Goal: Task Accomplishment & Management: Manage account settings

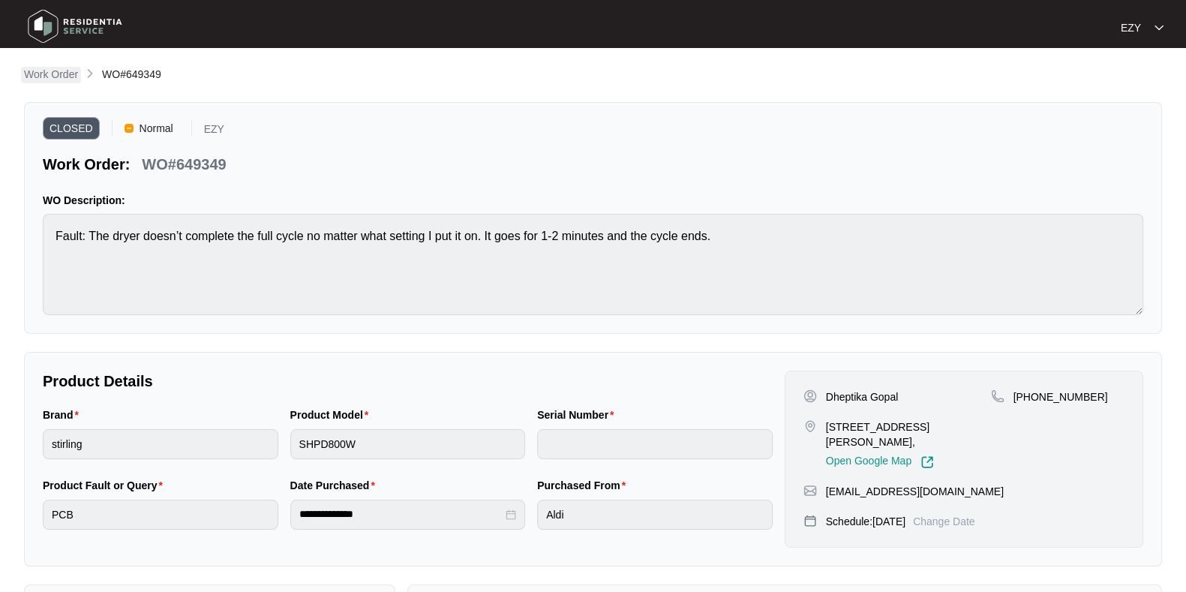
click at [37, 80] on p "Work Order" at bounding box center [51, 74] width 54 height 15
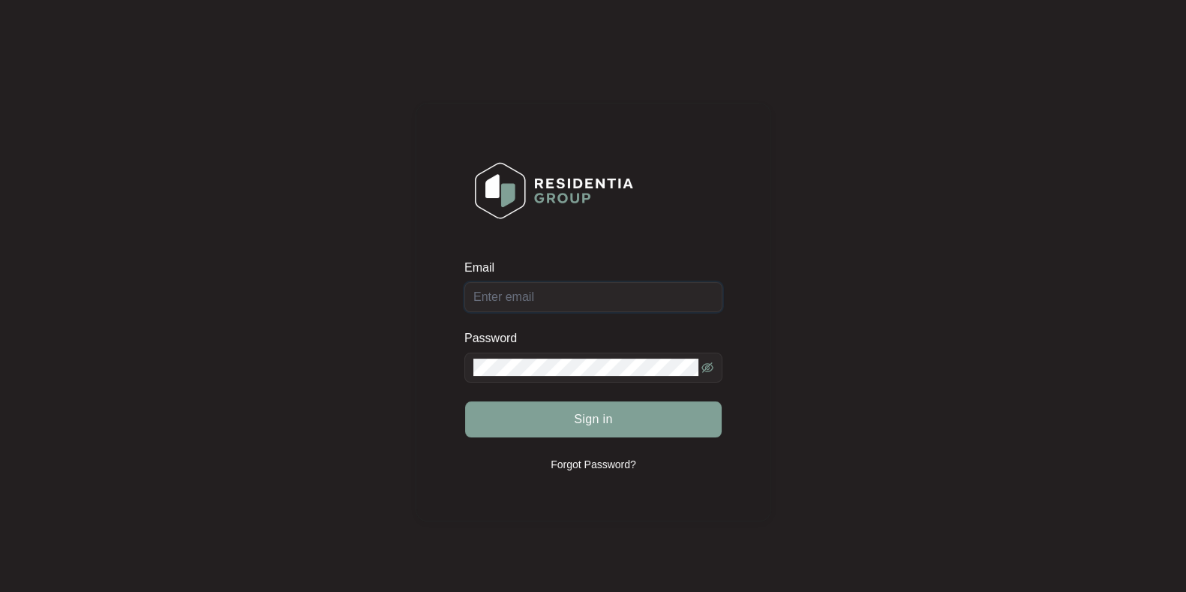
type input "ezywashingmachinerepair@gmail.com"
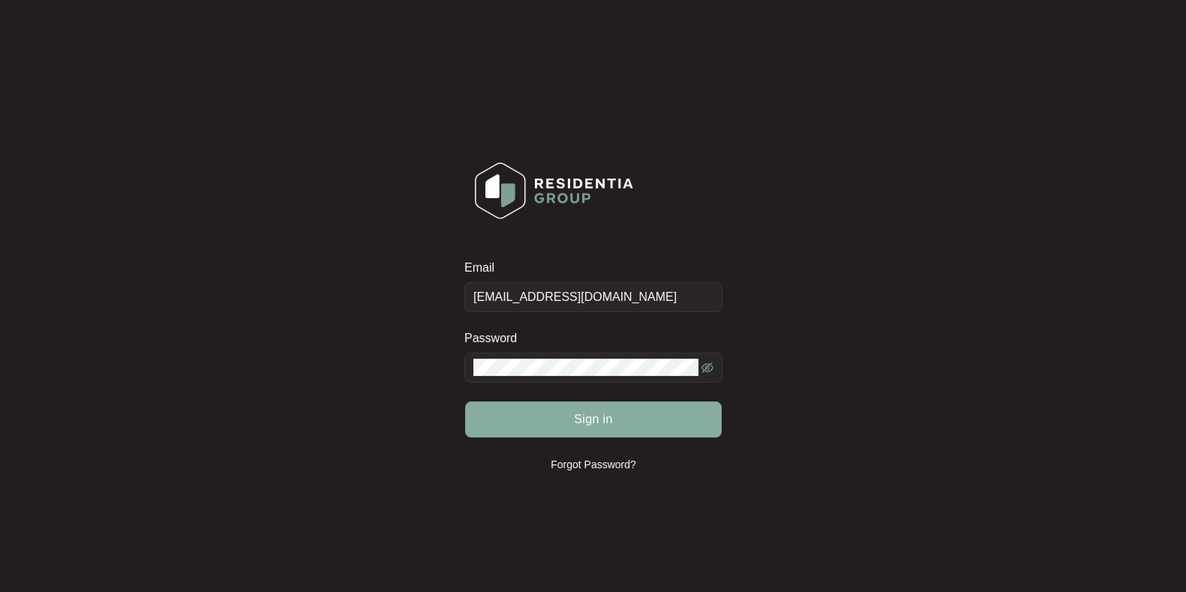
click at [615, 421] on button "Sign in" at bounding box center [593, 419] width 257 height 36
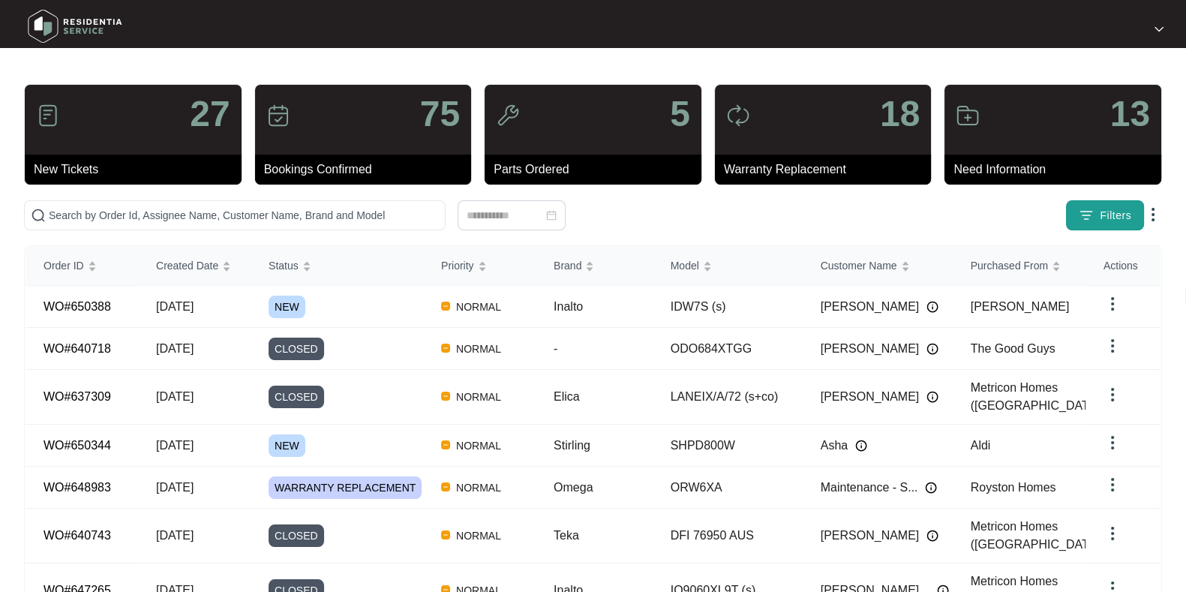
click at [1076, 214] on button "Filters" at bounding box center [1105, 215] width 78 height 30
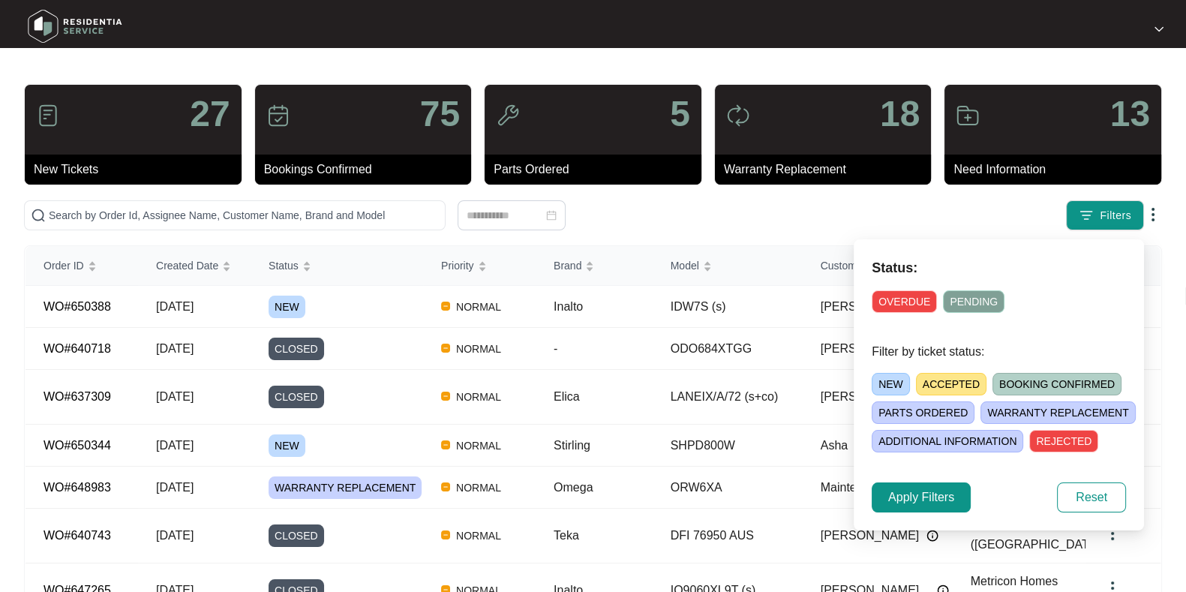
click at [897, 381] on span "NEW" at bounding box center [891, 384] width 38 height 23
click at [910, 497] on span "Apply Filters" at bounding box center [921, 498] width 66 height 18
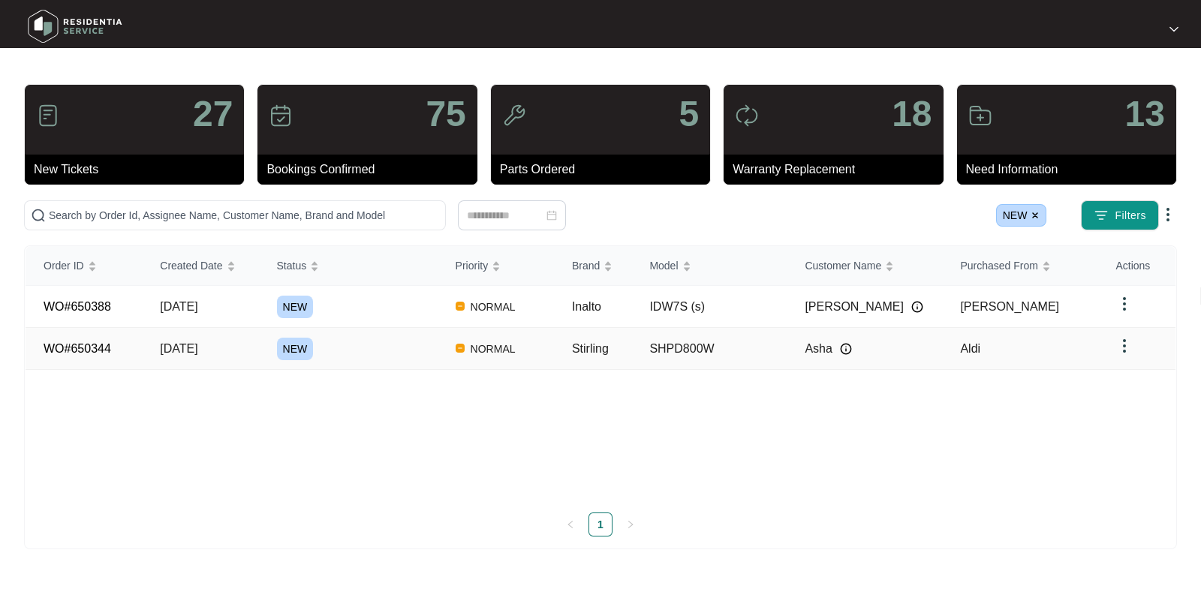
click at [341, 348] on div "NEW" at bounding box center [357, 349] width 161 height 23
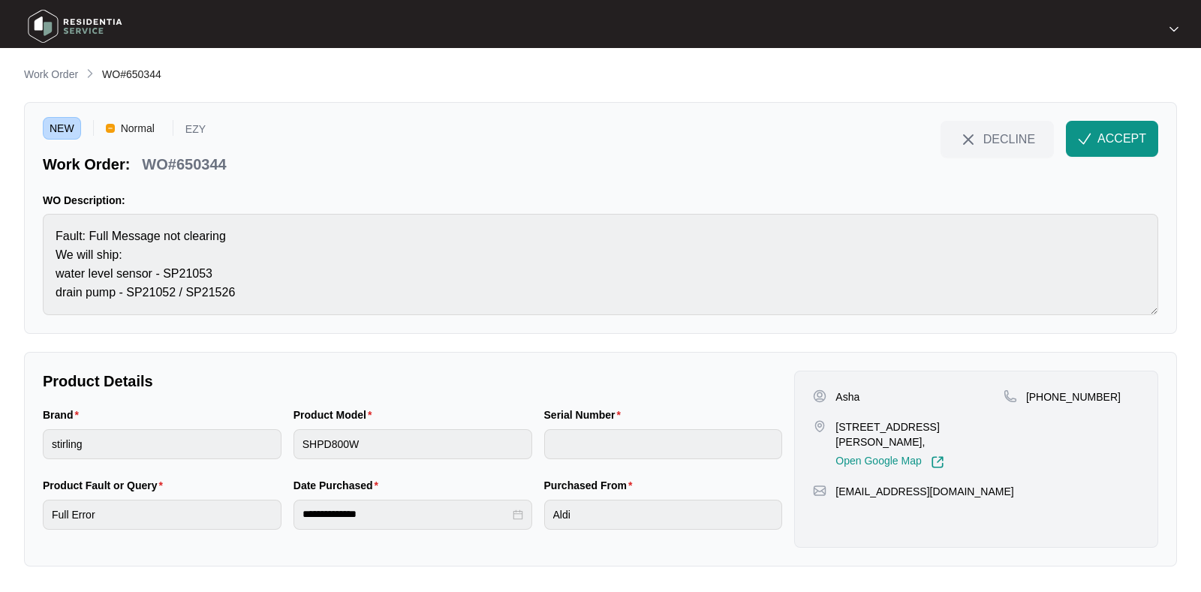
click at [184, 155] on p "WO#650344" at bounding box center [184, 164] width 84 height 21
copy div "WO#650344 DECLINE ACCEPT"
click at [20, 224] on main "**********" at bounding box center [600, 296] width 1201 height 592
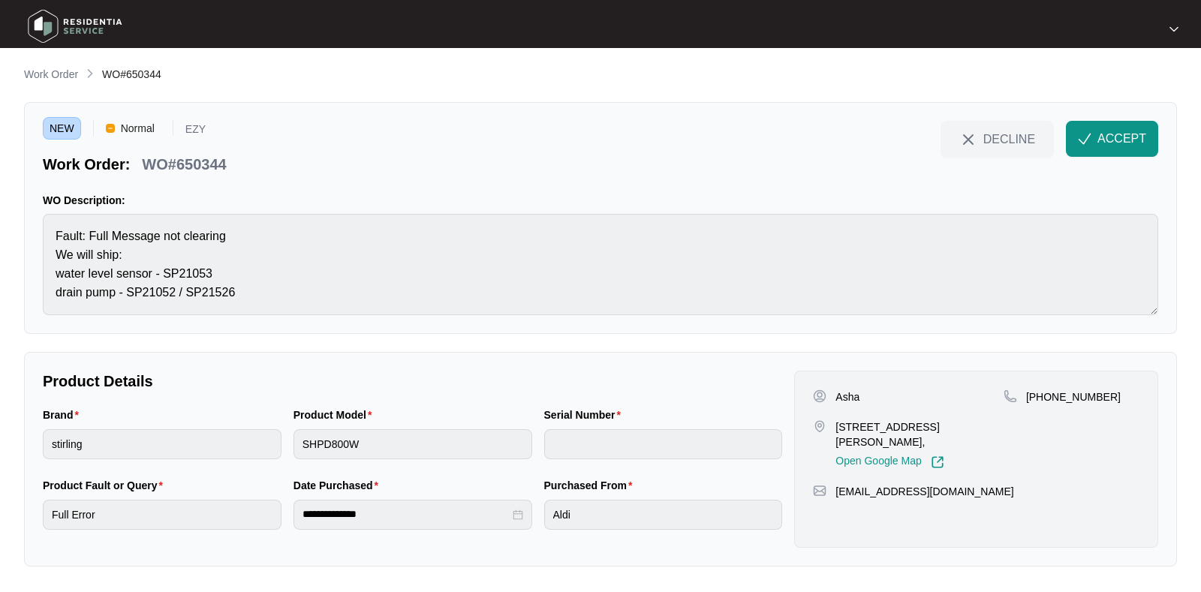
click at [20, 224] on main "**********" at bounding box center [600, 296] width 1201 height 592
click at [855, 392] on p "Asha" at bounding box center [847, 396] width 24 height 15
copy p "Asha"
click at [888, 422] on p "13 Damask dr Tarneit vic 3029," at bounding box center [919, 434] width 168 height 30
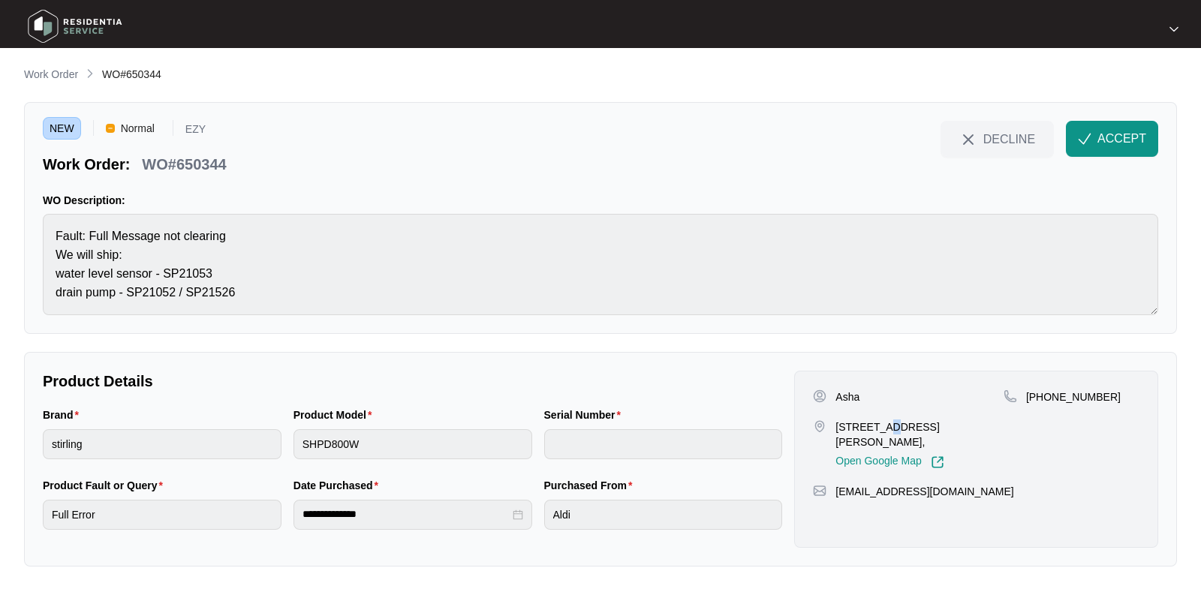
click at [888, 422] on p "13 Damask dr Tarneit vic 3029," at bounding box center [919, 434] width 168 height 30
copy p "13 Damask dr Tarneit vic 3029,"
drag, startPoint x: 1129, startPoint y: 419, endPoint x: 1042, endPoint y: 409, distance: 88.3
click at [1042, 409] on div "+61451203039" at bounding box center [1071, 429] width 136 height 80
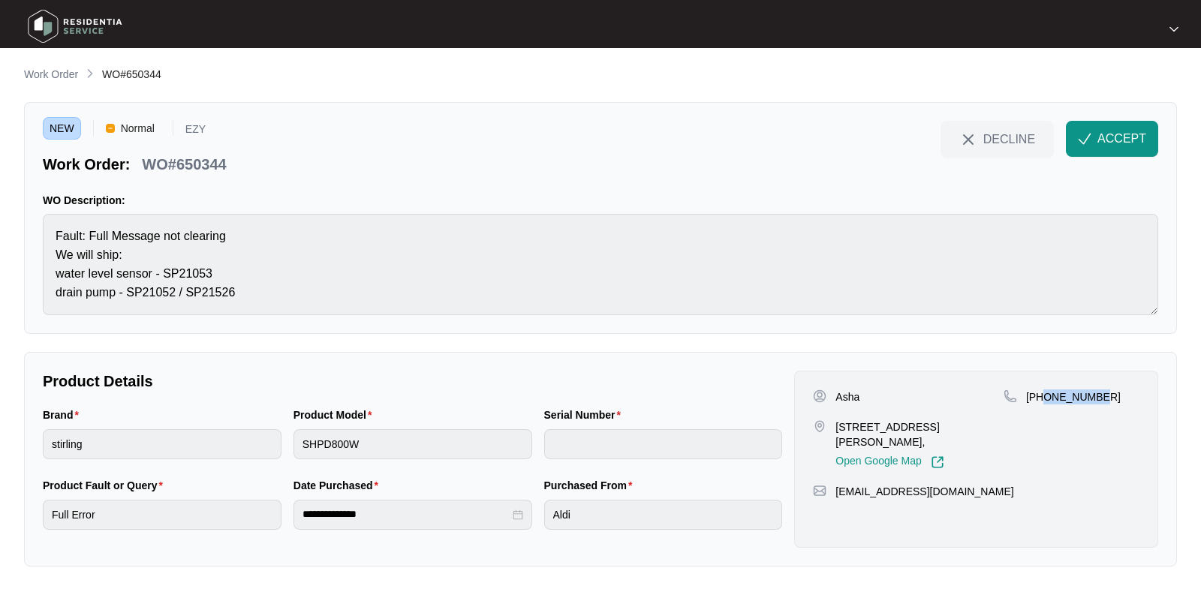
copy p "451203039"
click at [1102, 149] on button "ACCEPT" at bounding box center [1112, 139] width 92 height 36
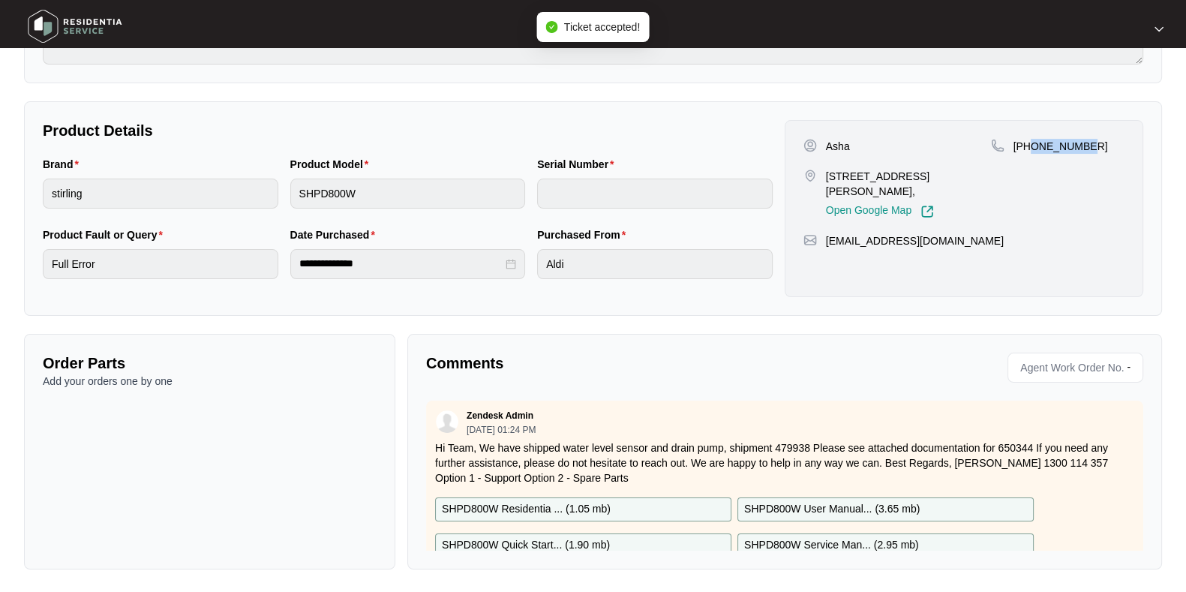
scroll to position [41, 0]
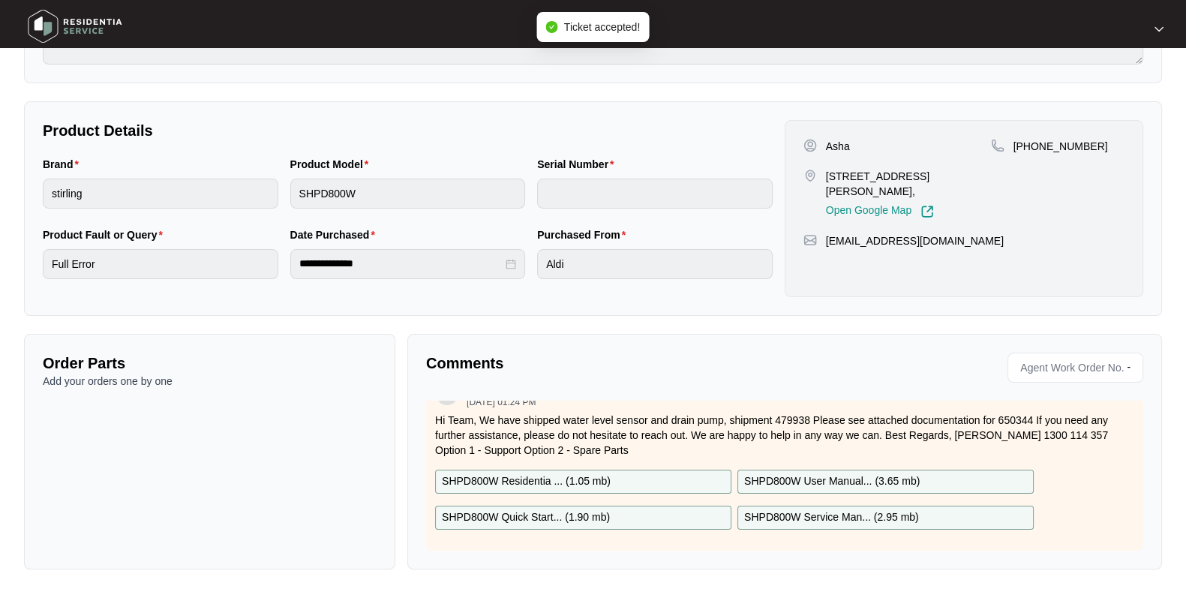
click at [618, 470] on div "SHPD800W Residentia ... ( 1.05 mb )" at bounding box center [583, 482] width 296 height 24
click at [606, 510] on p "SHPD800W Quick Start... ( 1.90 mb )" at bounding box center [526, 518] width 168 height 17
click at [823, 474] on p "SHPD800W User Manual... ( 3.65 mb )" at bounding box center [832, 482] width 176 height 17
click at [823, 510] on p "SHPD800W Service Man... ( 2.95 mb )" at bounding box center [831, 518] width 175 height 17
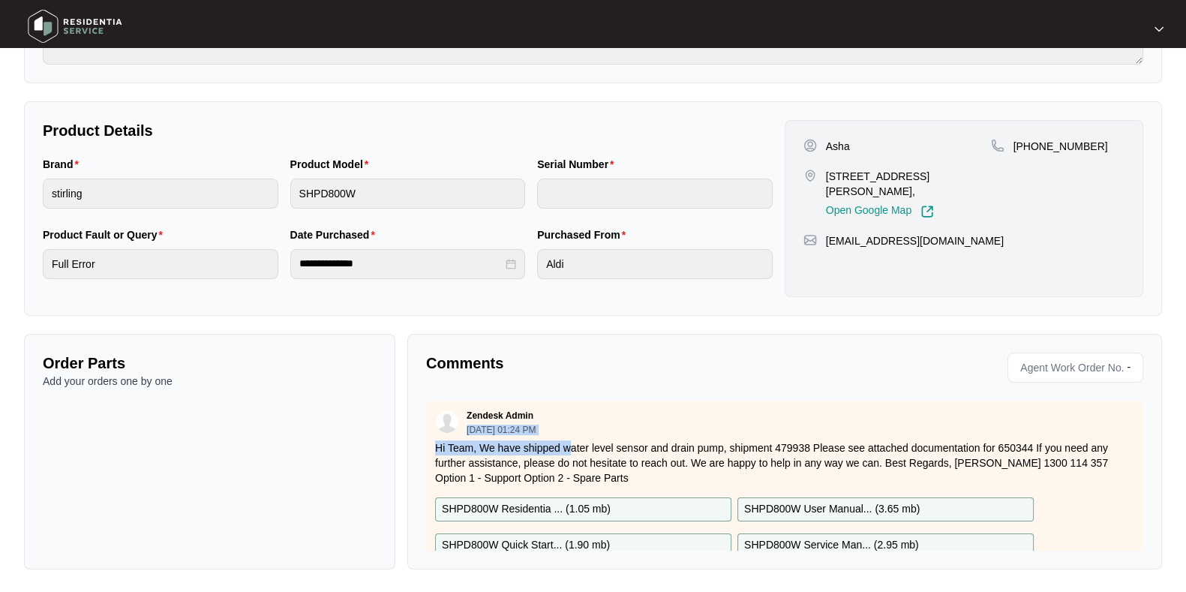
drag, startPoint x: 568, startPoint y: 401, endPoint x: 594, endPoint y: 401, distance: 26.3
click at [594, 401] on div "Zendesk Admin 10/09/2025 at 01:24 PM Hi Team, We have shipped water level senso…" at bounding box center [784, 490] width 717 height 178
click at [587, 433] on div "Zendesk Admin 10/09/2025 at 01:24 PM" at bounding box center [784, 422] width 699 height 25
drag, startPoint x: 563, startPoint y: 440, endPoint x: 810, endPoint y: 437, distance: 246.9
click at [810, 437] on div "Zendesk Admin 10/09/2025 at 01:24 PM Hi Team, We have shipped water level senso…" at bounding box center [784, 490] width 717 height 178
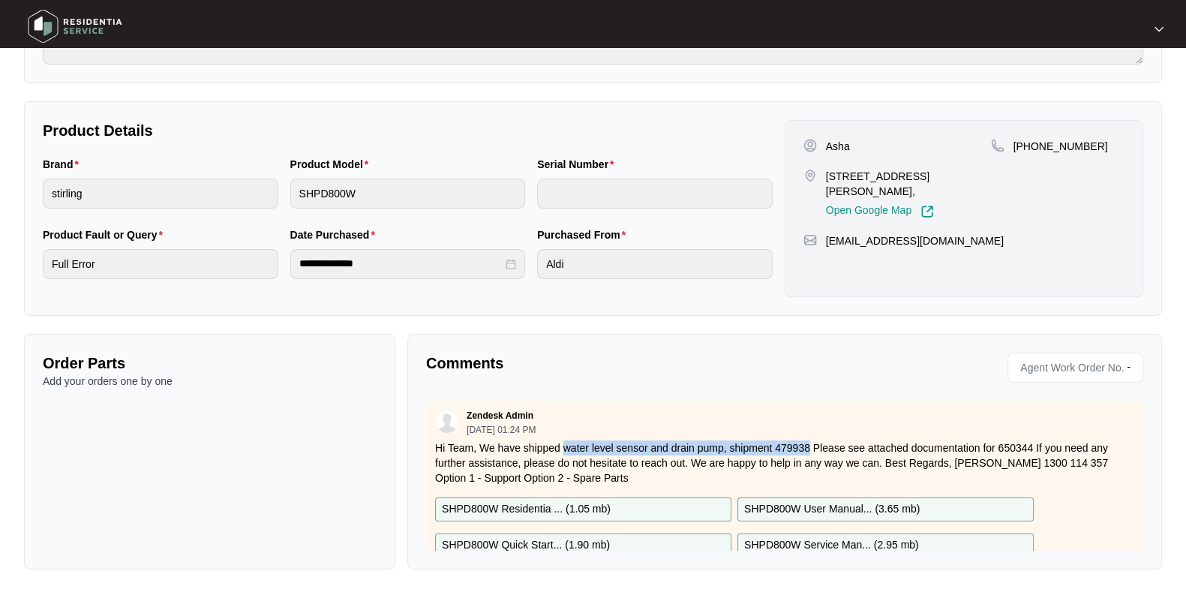
copy p "water level sensor and drain pump, shipment 479938"
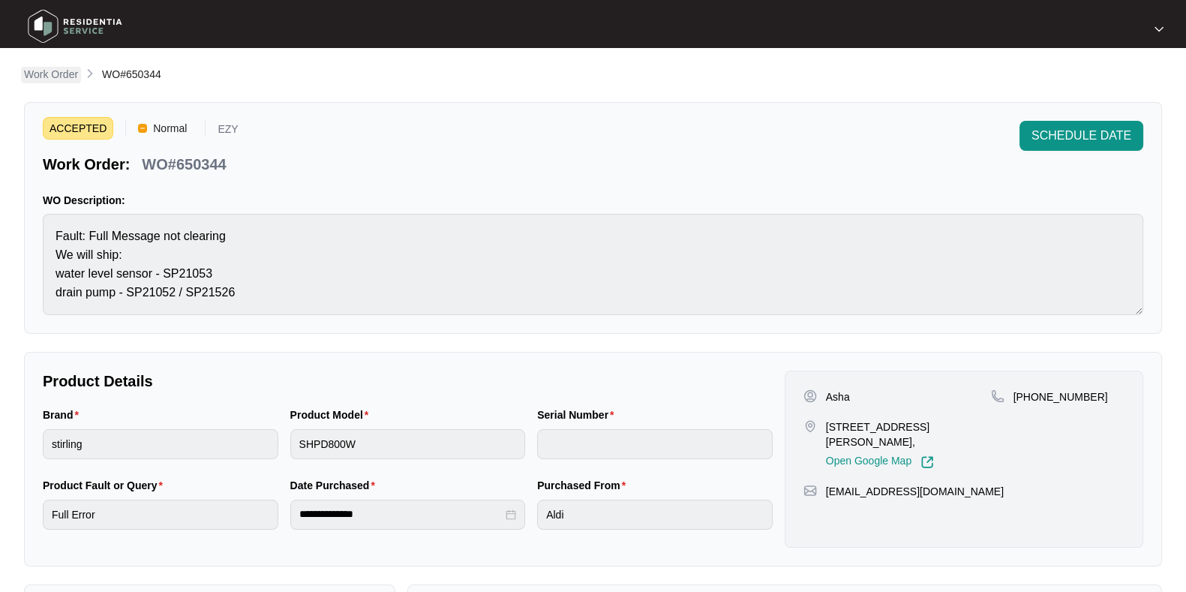
click at [51, 68] on p "Work Order" at bounding box center [51, 74] width 54 height 15
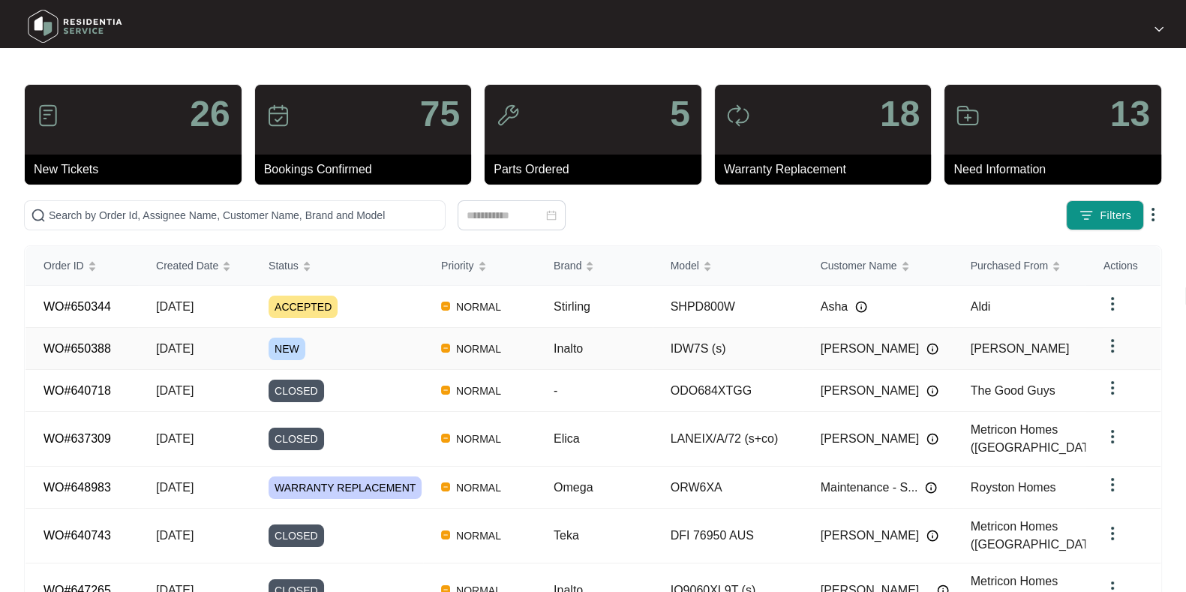
click at [370, 347] on div "NEW" at bounding box center [346, 349] width 155 height 23
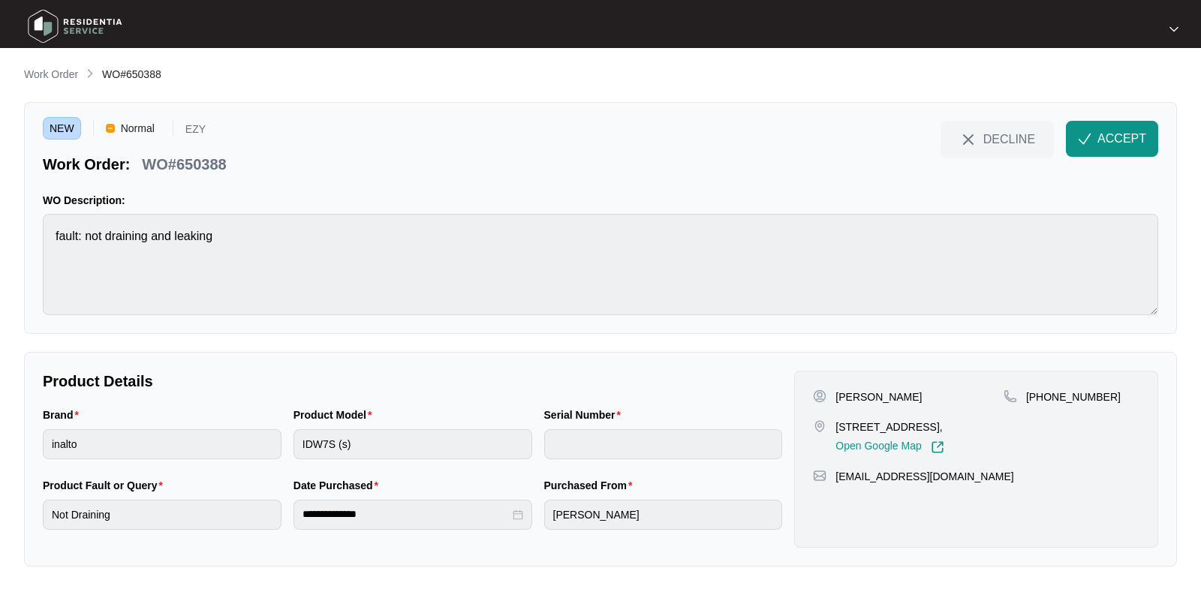
click at [179, 157] on p "WO#650388" at bounding box center [184, 164] width 84 height 21
copy div "WO#650388 DECLINE ACCEPT"
click at [344, 212] on div "WO Description: fault: not draining and leaking" at bounding box center [600, 254] width 1115 height 122
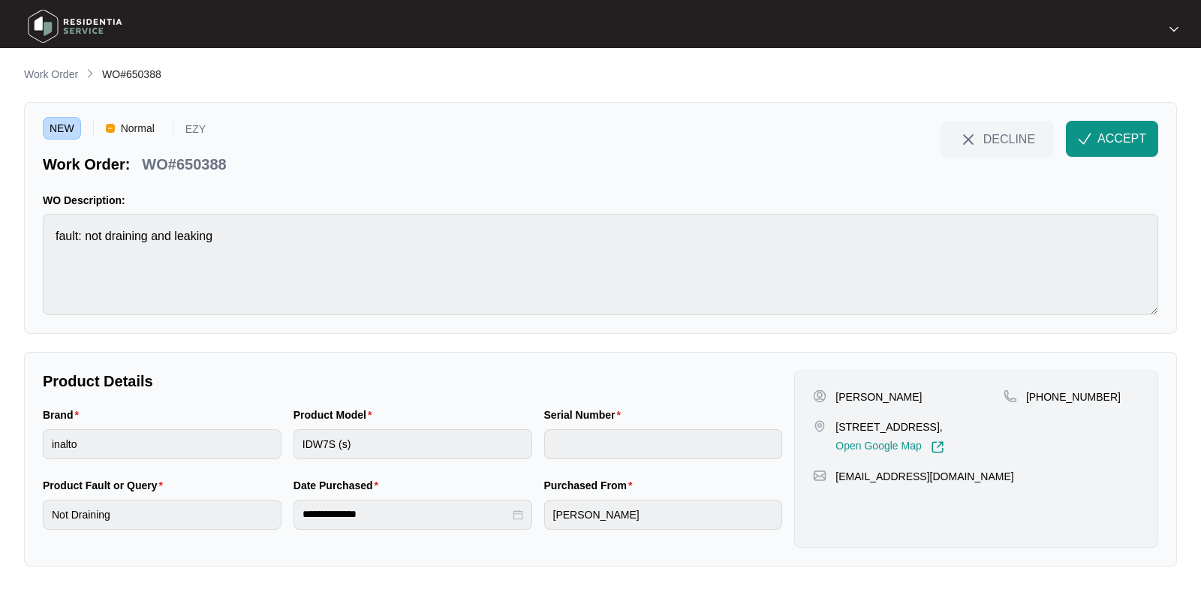
click at [344, 212] on div "WO Description: fault: not draining and leaking" at bounding box center [600, 254] width 1115 height 122
click at [858, 392] on p "[PERSON_NAME]" at bounding box center [878, 396] width 86 height 15
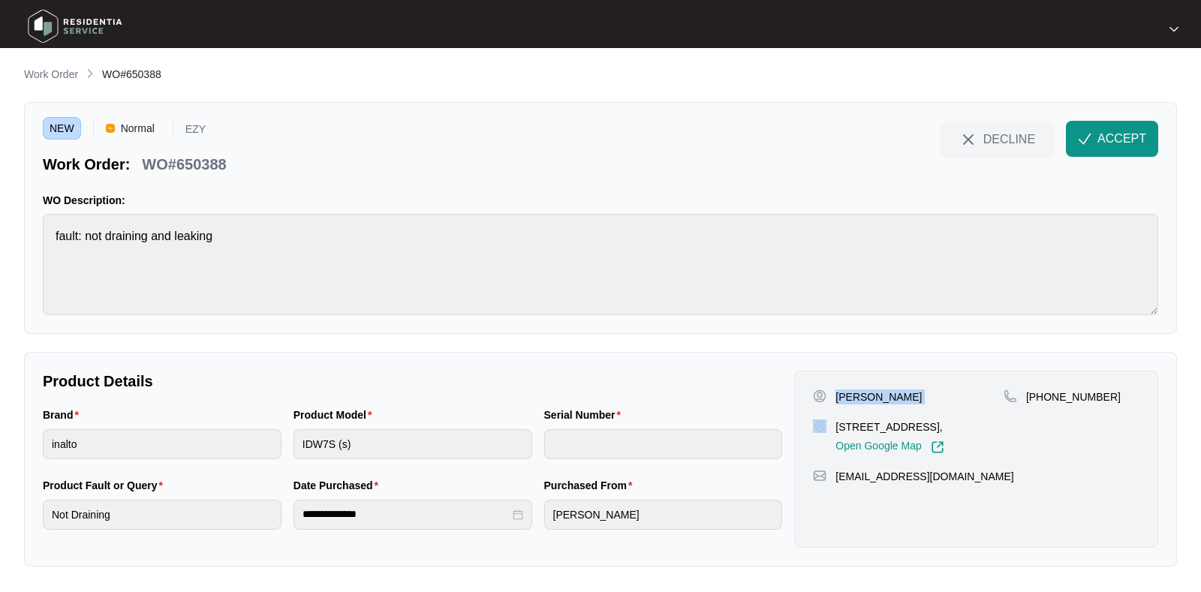
copy p "[PERSON_NAME]"
click at [882, 431] on p "7 Topiary Way, Donnybrook VIC 3064, Australia," at bounding box center [889, 426] width 108 height 15
copy p "7 Topiary Way, Donnybrook VIC 3064, Australia,"
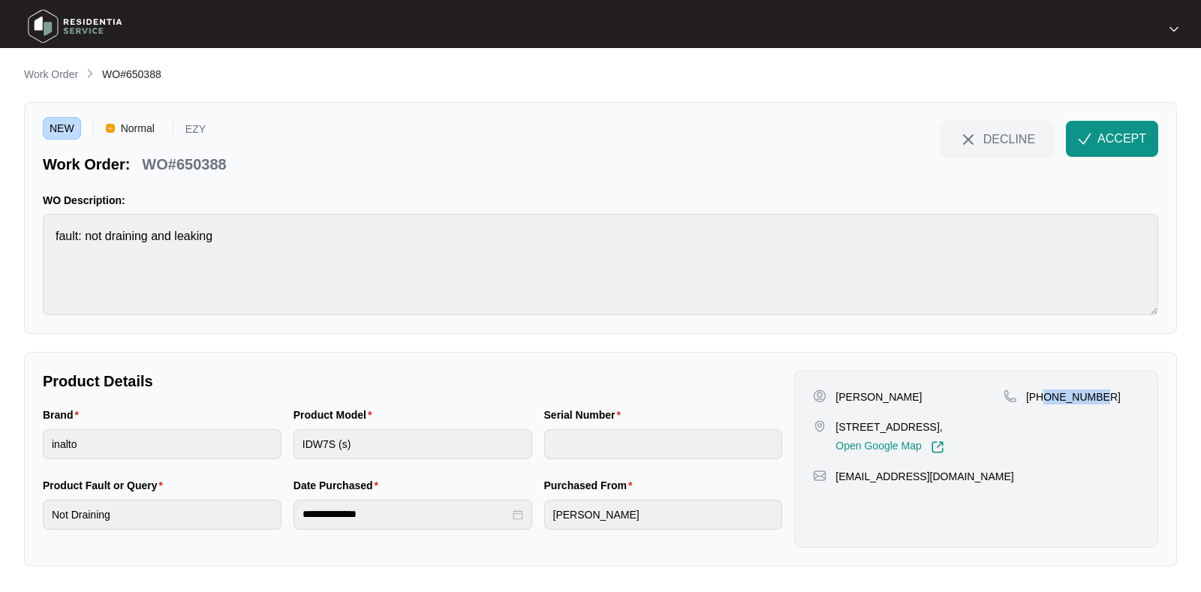
drag, startPoint x: 1152, startPoint y: 415, endPoint x: 1042, endPoint y: 408, distance: 109.8
click at [1042, 408] on div "Rebecca Rose 7 Topiary Way, Donnybrook VIC 3064, Australia, Open Google Map +61…" at bounding box center [976, 459] width 364 height 177
copy p "484253098"
click at [1103, 143] on span "ACCEPT" at bounding box center [1121, 139] width 49 height 18
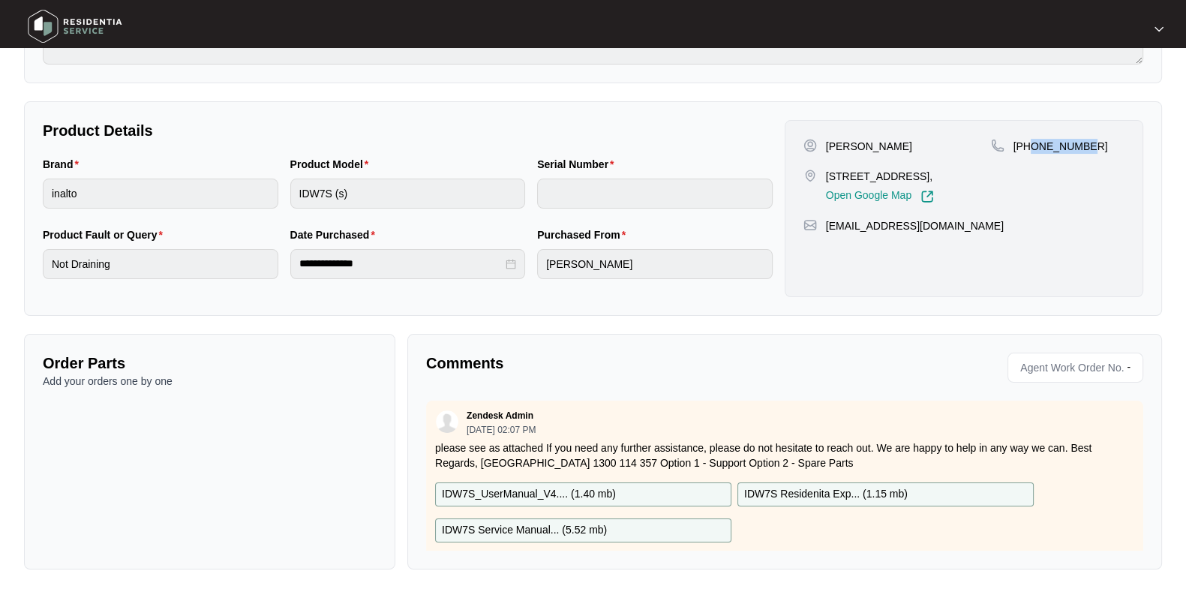
scroll to position [26, 0]
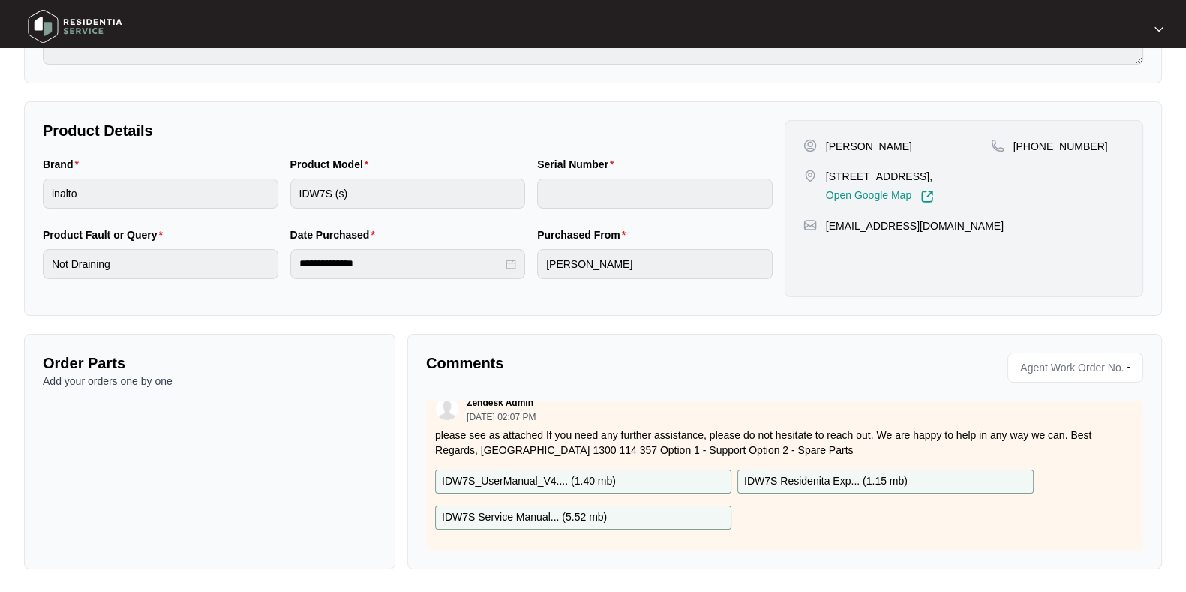
click at [568, 474] on p "IDW7S_UserManual_V4.... ( 1.40 mb )" at bounding box center [529, 482] width 174 height 17
click at [578, 510] on p "IDW7S Service Manual... ( 5.52 mb )" at bounding box center [524, 518] width 165 height 17
click at [864, 474] on p "IDW7S Residenita Exp... ( 1.15 mb )" at bounding box center [826, 482] width 164 height 17
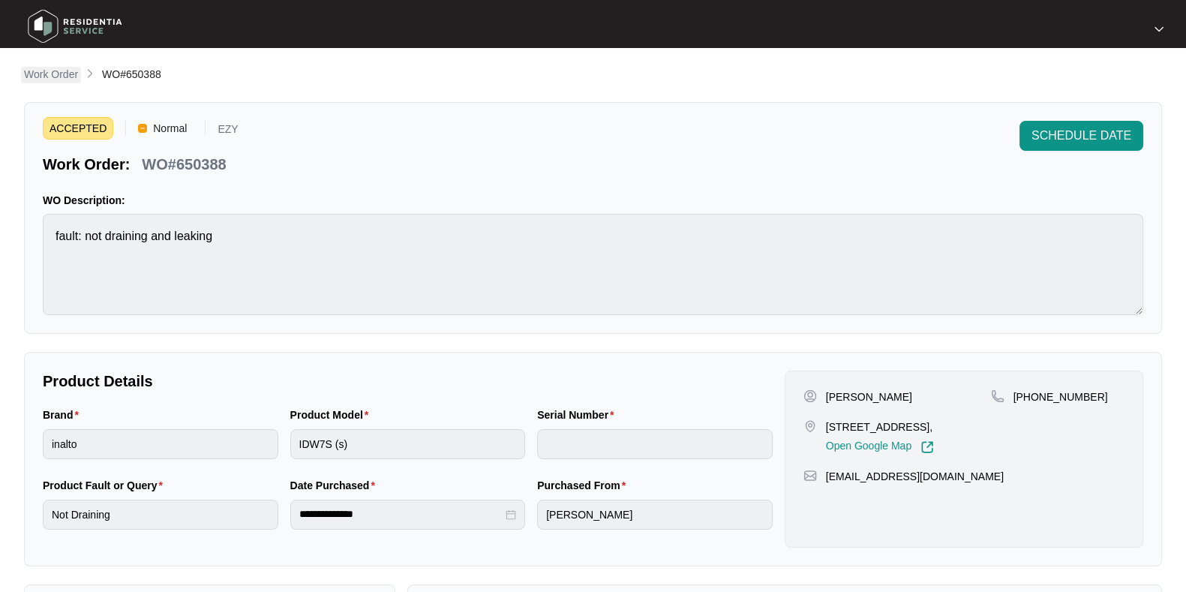
click at [60, 69] on p "Work Order" at bounding box center [51, 74] width 54 height 15
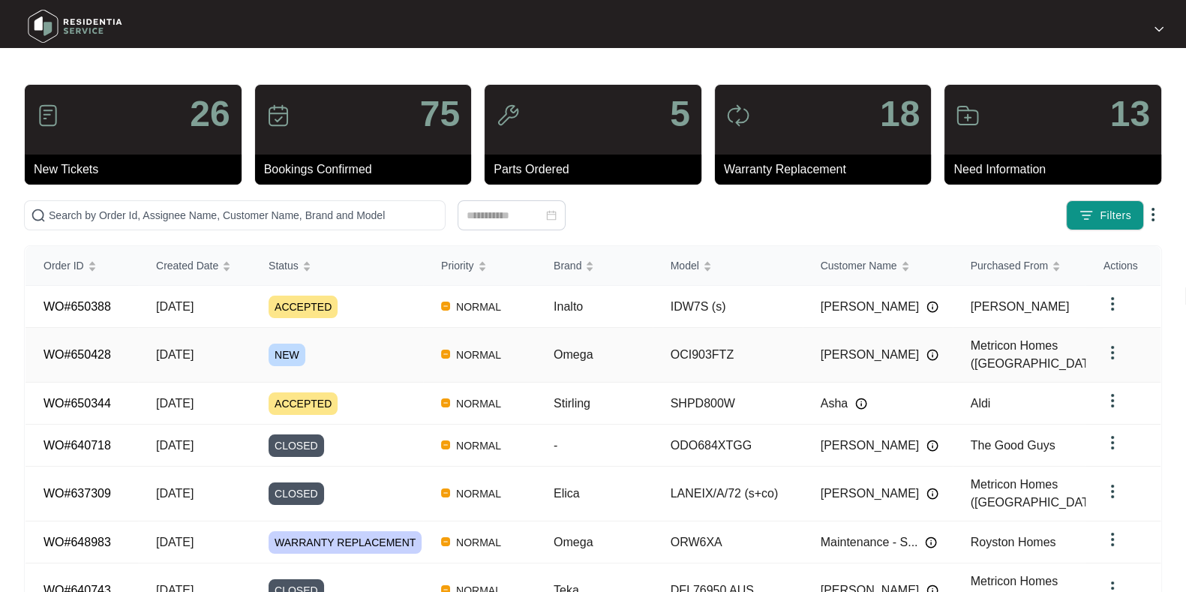
click at [379, 353] on div "NEW" at bounding box center [346, 355] width 155 height 23
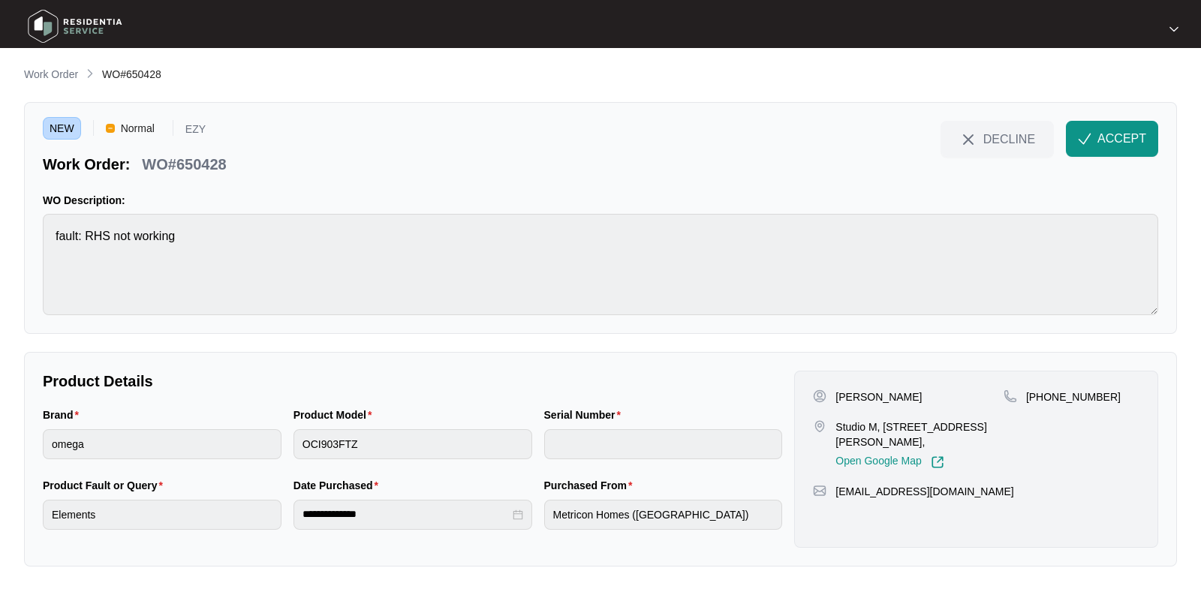
click at [200, 159] on p "WO#650428" at bounding box center [184, 164] width 84 height 21
copy div "WO#650428 DECLINE ACCEPT"
click at [857, 389] on p "[PERSON_NAME]" at bounding box center [878, 396] width 86 height 15
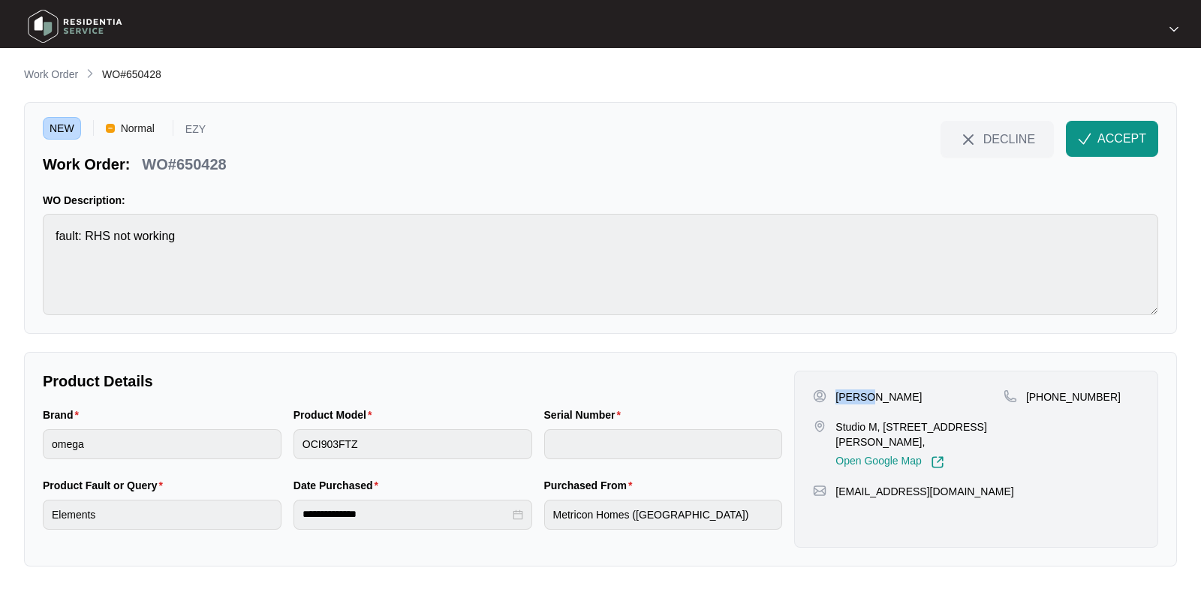
click at [857, 389] on p "[PERSON_NAME]" at bounding box center [878, 396] width 86 height 15
click at [861, 428] on p "Studio M, 501 Blackburn Rd, Mt Waverley," at bounding box center [919, 434] width 168 height 30
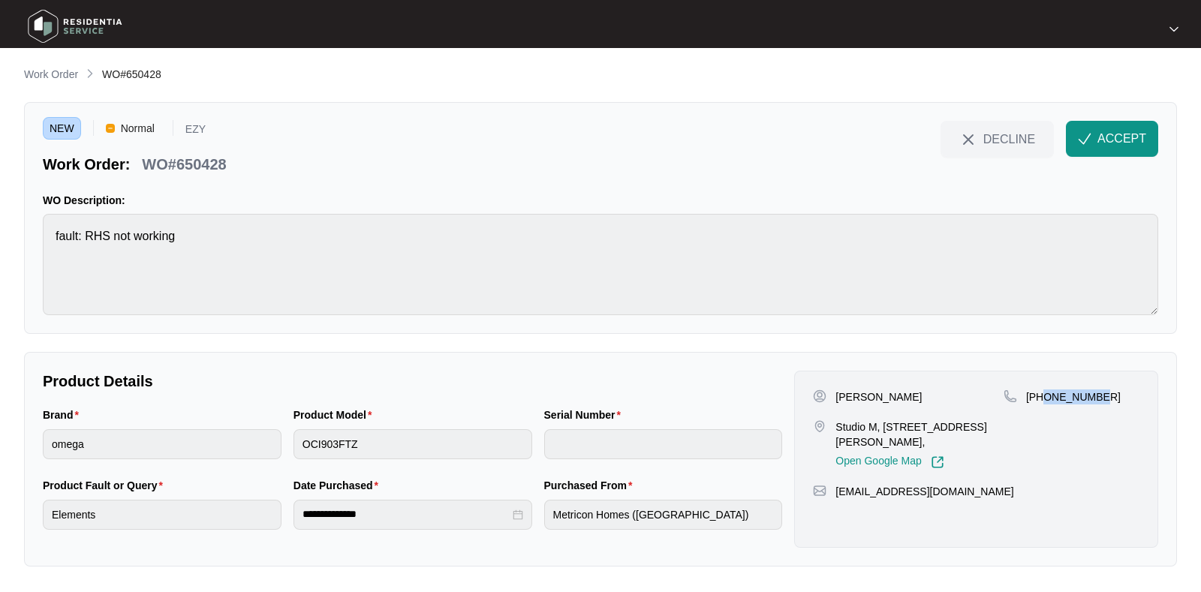
drag, startPoint x: 1126, startPoint y: 405, endPoint x: 1042, endPoint y: 404, distance: 83.3
click at [1042, 404] on div "+61460954375" at bounding box center [1071, 429] width 136 height 80
click at [1081, 140] on img "button" at bounding box center [1085, 139] width 14 height 14
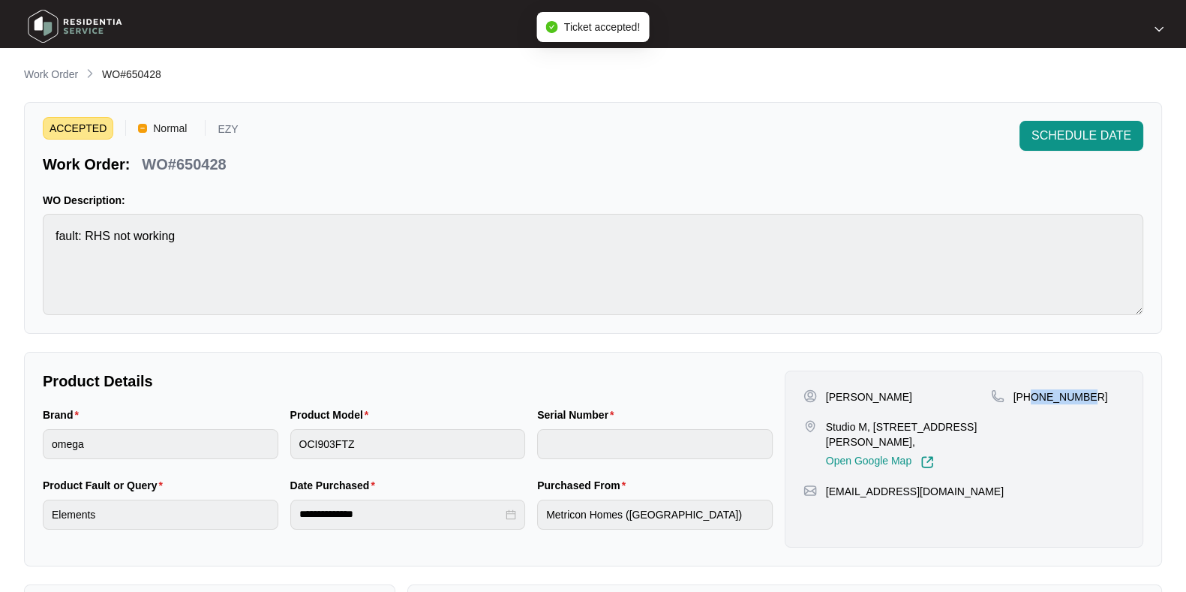
scroll to position [251, 0]
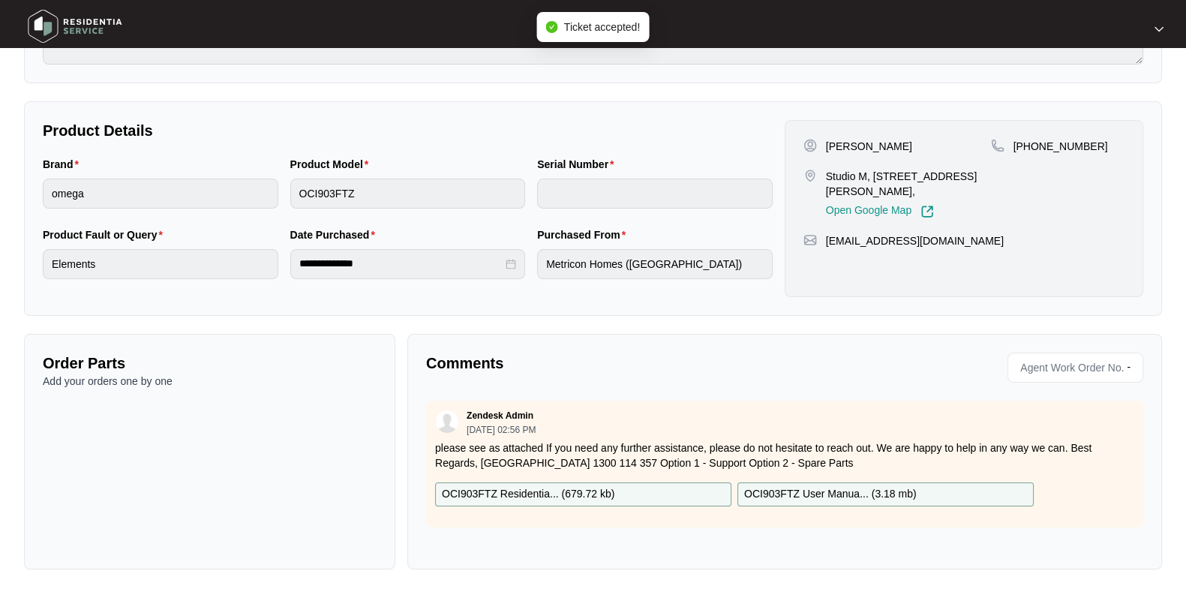
click at [549, 486] on p "OCI903FTZ Residentia... ( 679.72 kb )" at bounding box center [528, 494] width 173 height 17
click at [885, 495] on p "OCI903FTZ User Manua... ( 3.18 mb )" at bounding box center [830, 494] width 173 height 17
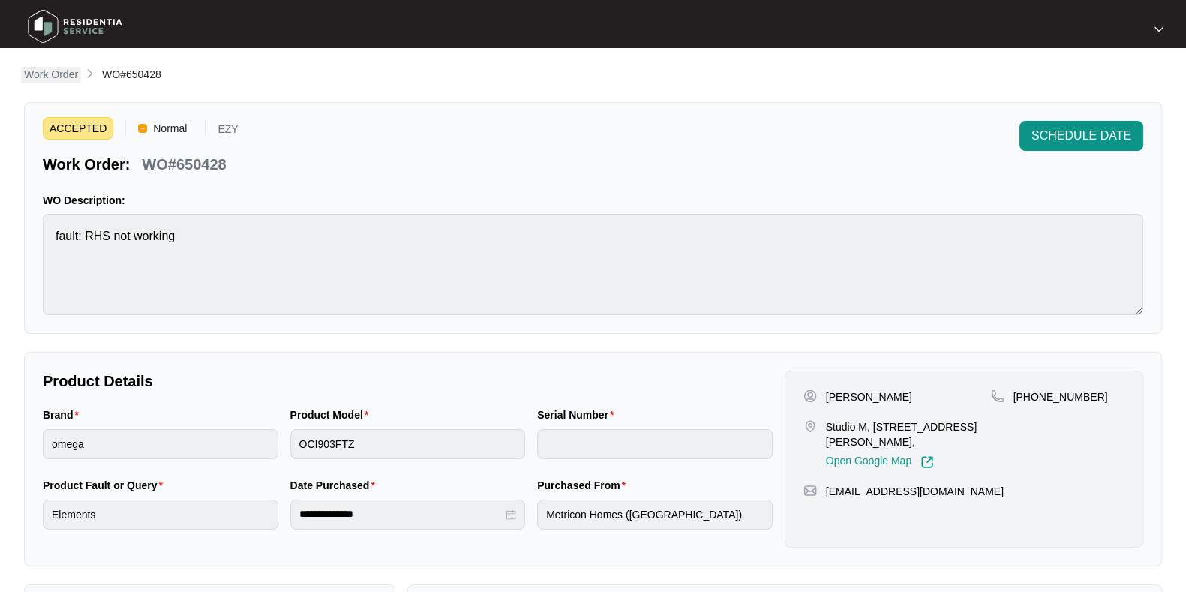
click at [51, 73] on p "Work Order" at bounding box center [51, 74] width 54 height 15
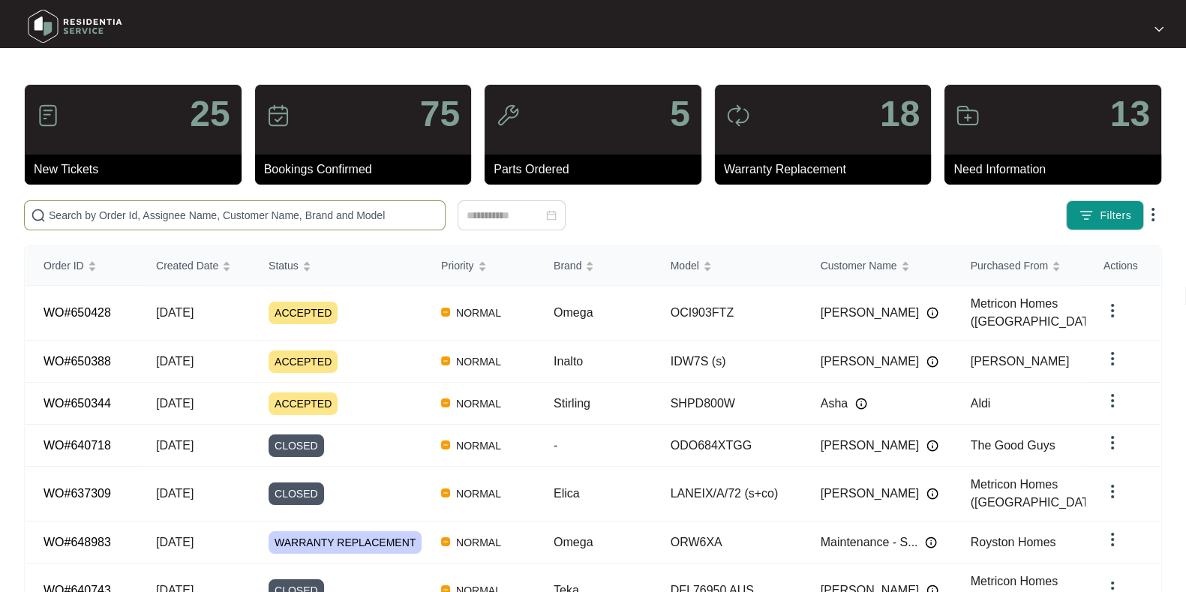
click at [287, 217] on input "text" at bounding box center [244, 215] width 390 height 17
paste input "650428"
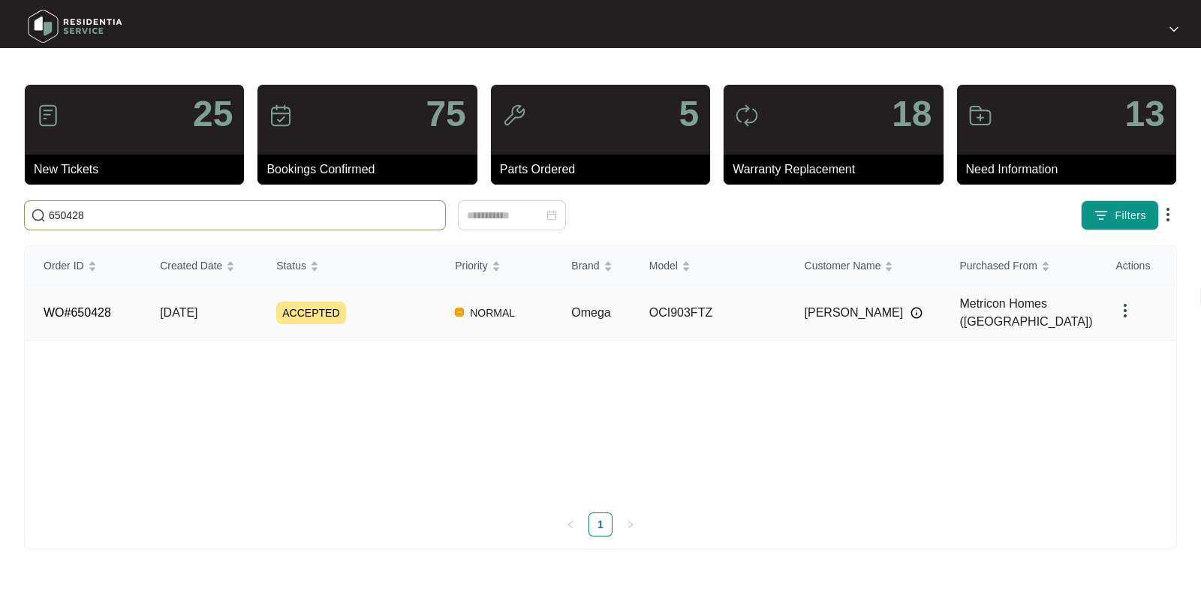
type input "650428"
click at [403, 307] on div "ACCEPTED" at bounding box center [356, 313] width 161 height 23
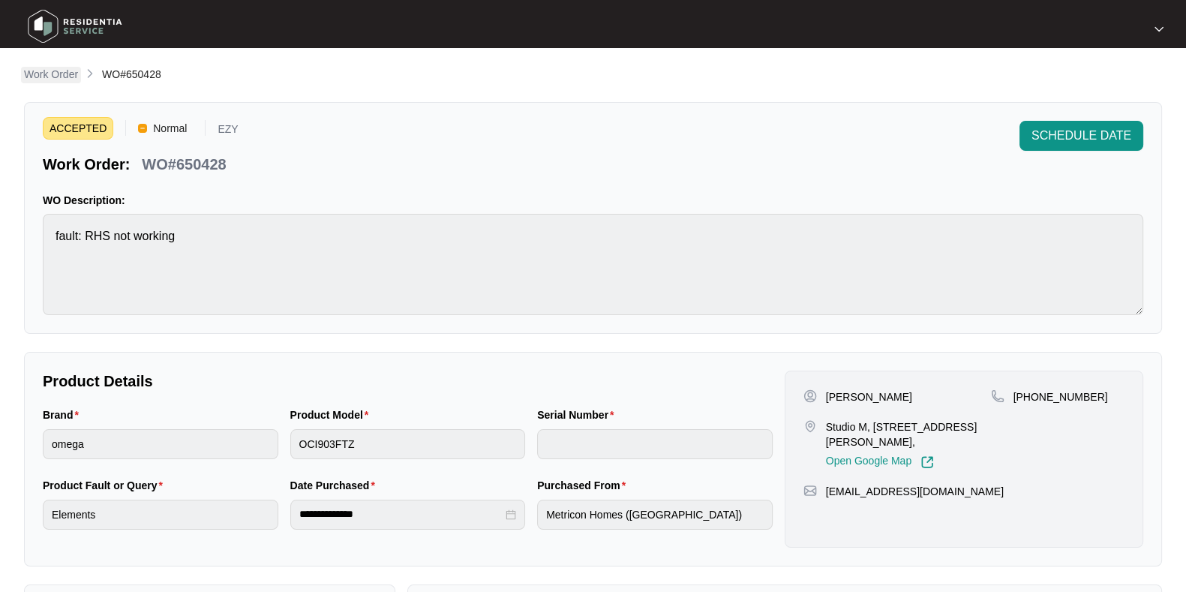
click at [71, 71] on p "Work Order" at bounding box center [51, 74] width 54 height 15
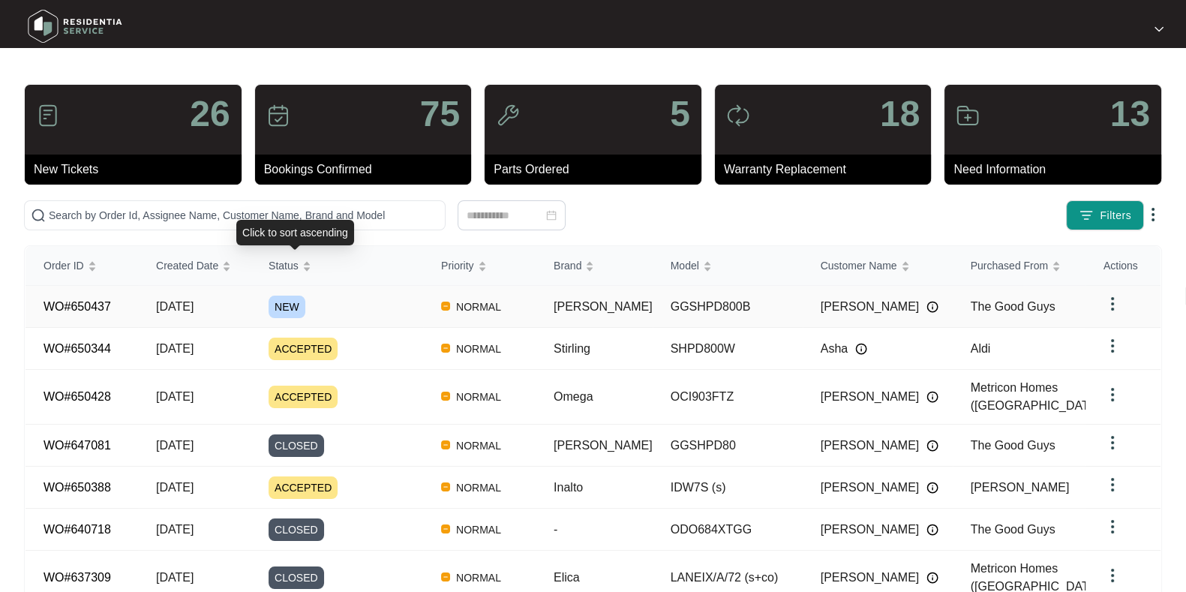
click at [350, 303] on div "NEW" at bounding box center [346, 307] width 155 height 23
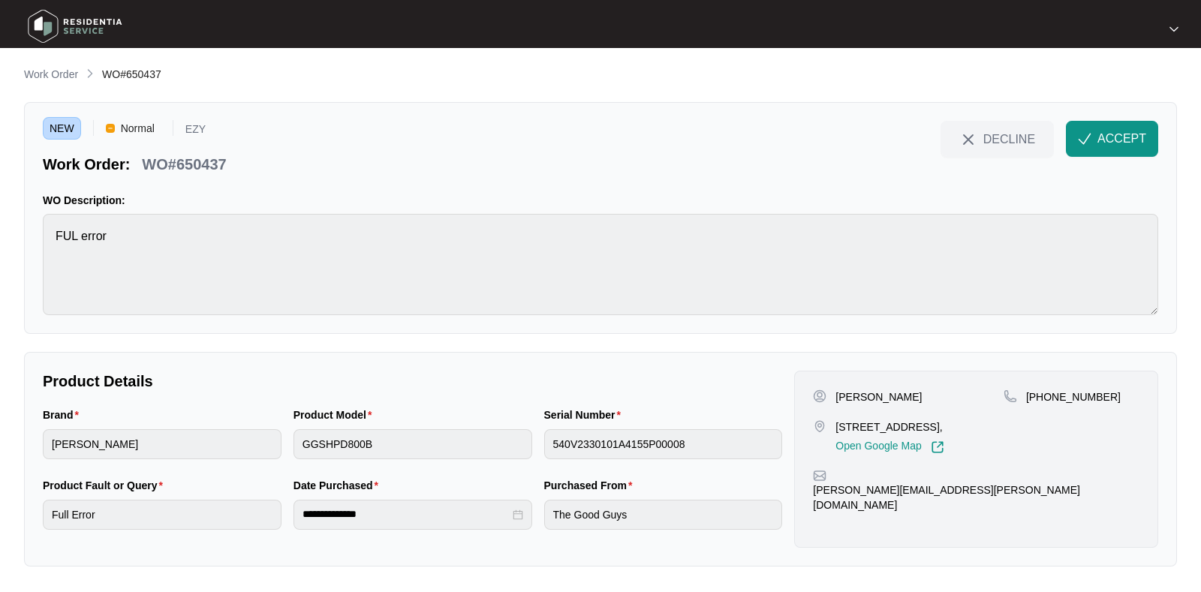
click at [182, 162] on p "WO#650437" at bounding box center [184, 164] width 84 height 21
click at [848, 391] on p "[PERSON_NAME]" at bounding box center [878, 396] width 86 height 15
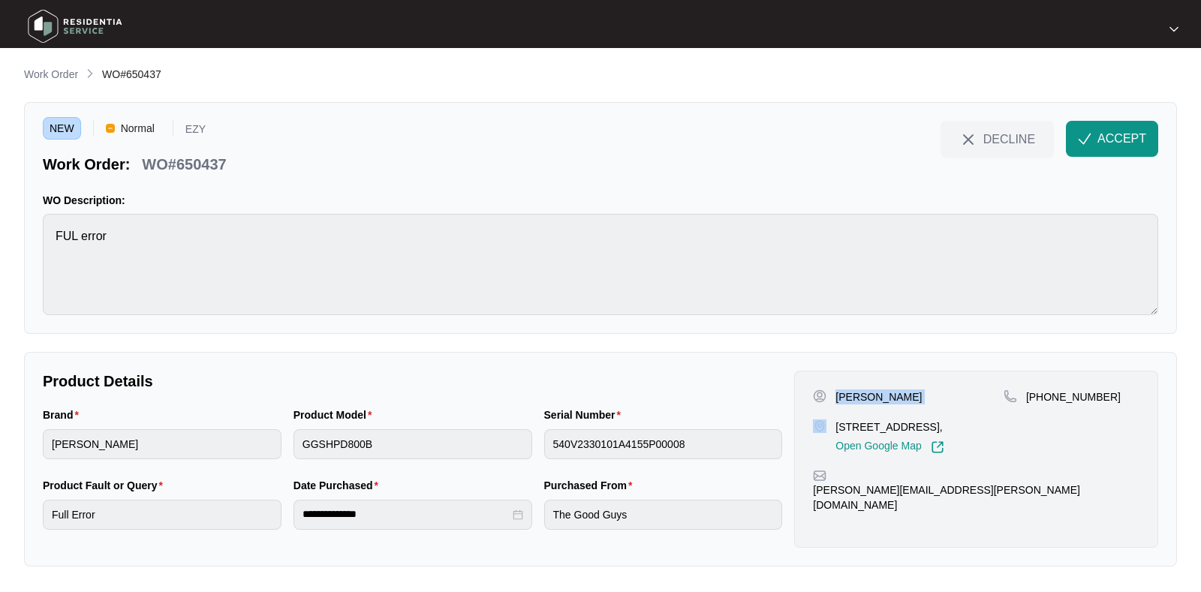
click at [848, 391] on p "[PERSON_NAME]" at bounding box center [878, 396] width 86 height 15
click at [870, 430] on p "Unit 7/7 mascoma street Ascot vale Vic 3032," at bounding box center [889, 426] width 108 height 15
drag, startPoint x: 1130, startPoint y: 392, endPoint x: 1044, endPoint y: 409, distance: 87.9
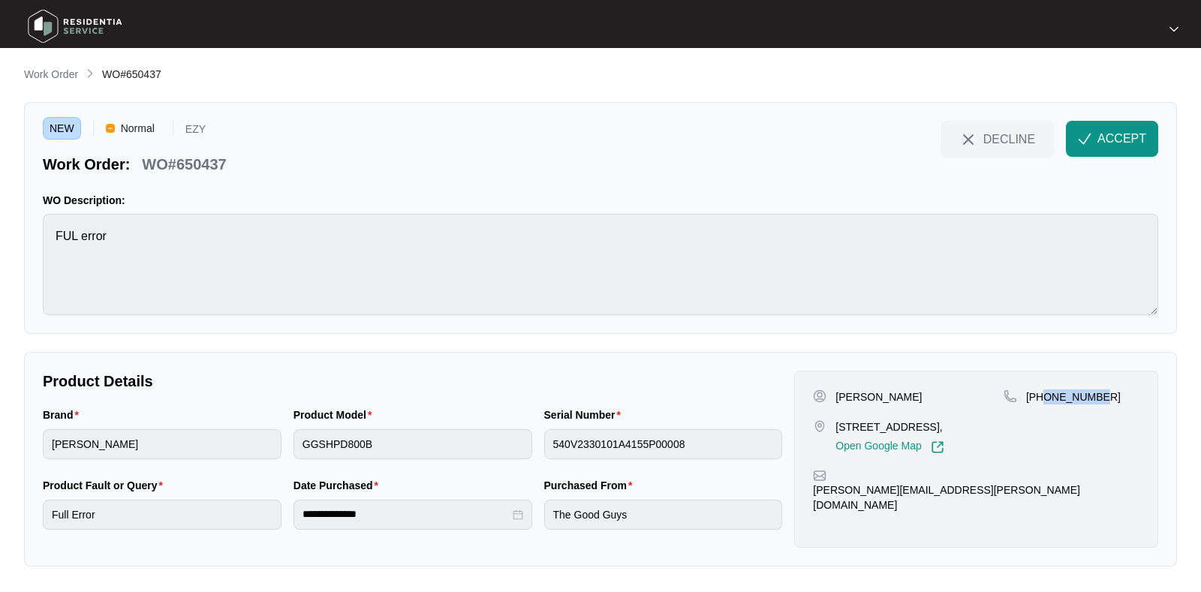
click at [1044, 409] on div "+61435184357" at bounding box center [1071, 421] width 136 height 65
click at [1111, 144] on span "ACCEPT" at bounding box center [1121, 139] width 49 height 18
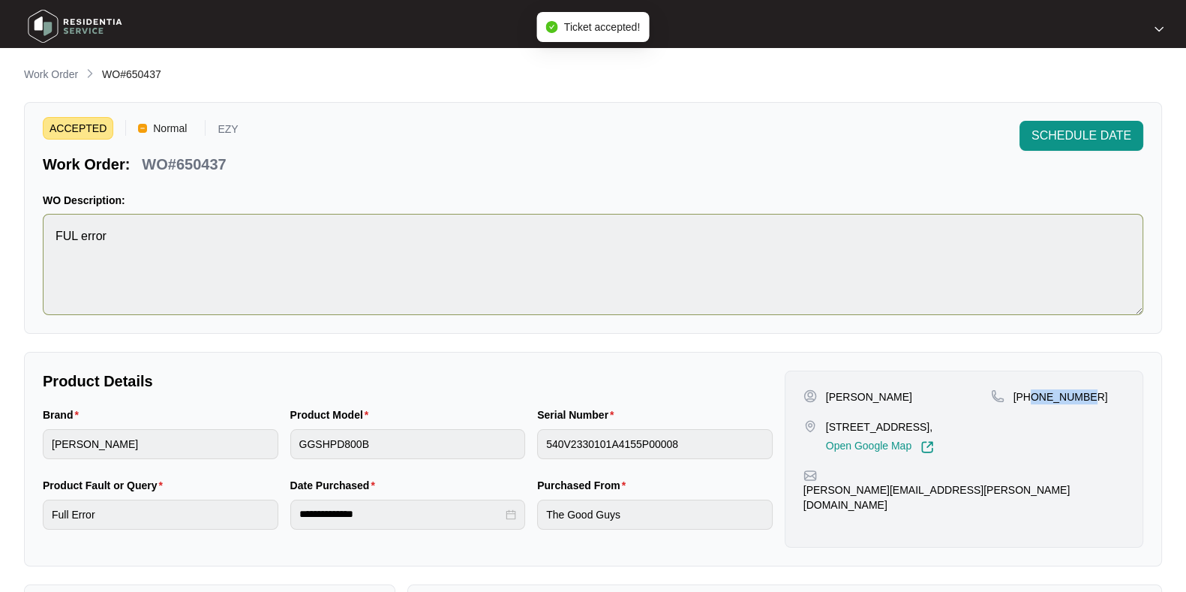
scroll to position [251, 0]
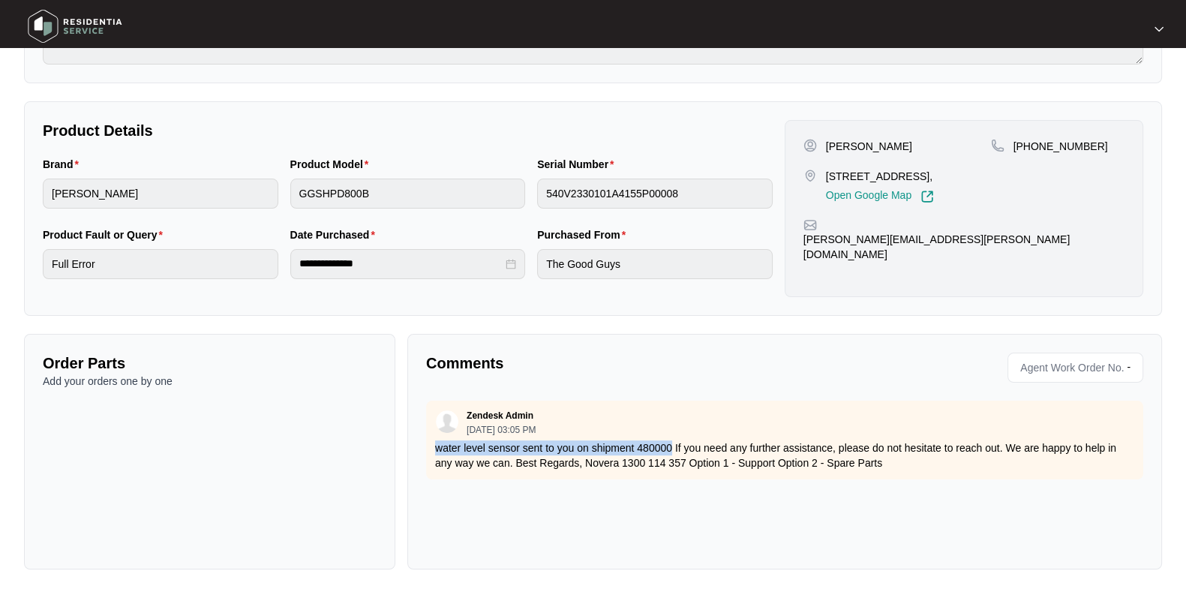
drag, startPoint x: 432, startPoint y: 442, endPoint x: 672, endPoint y: 443, distance: 239.4
click at [672, 443] on div "Zendesk Admin 10/09/2025 at 03:05 PM water level sensor sent to you on shipment…" at bounding box center [784, 440] width 717 height 79
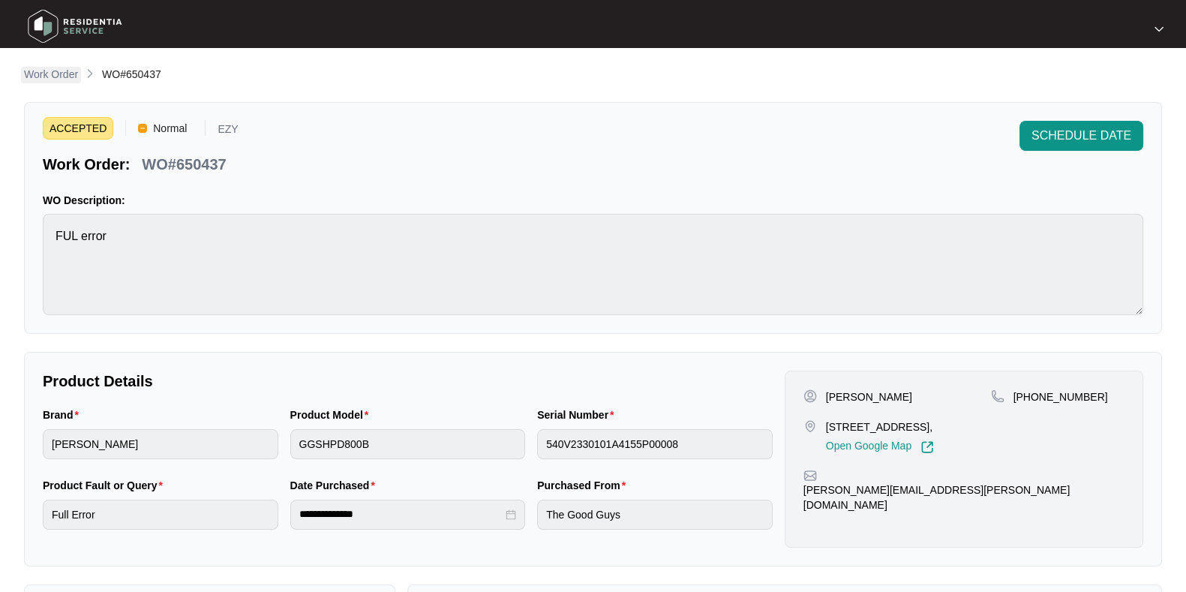
click at [69, 78] on p "Work Order" at bounding box center [51, 74] width 54 height 15
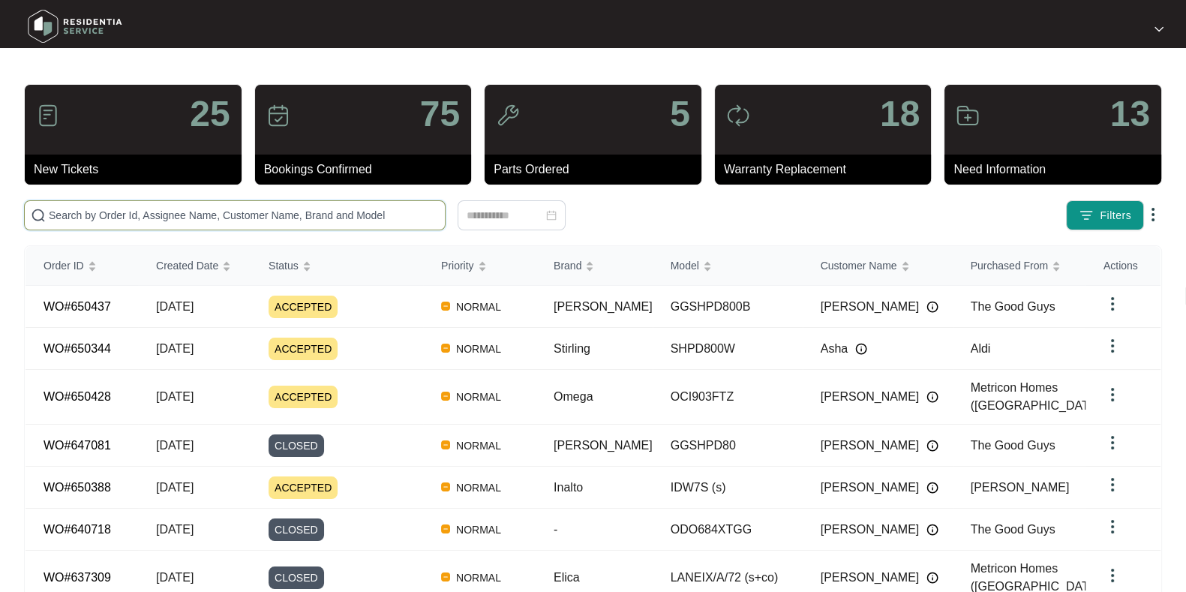
click at [186, 218] on input "text" at bounding box center [244, 215] width 390 height 17
paste input "648670"
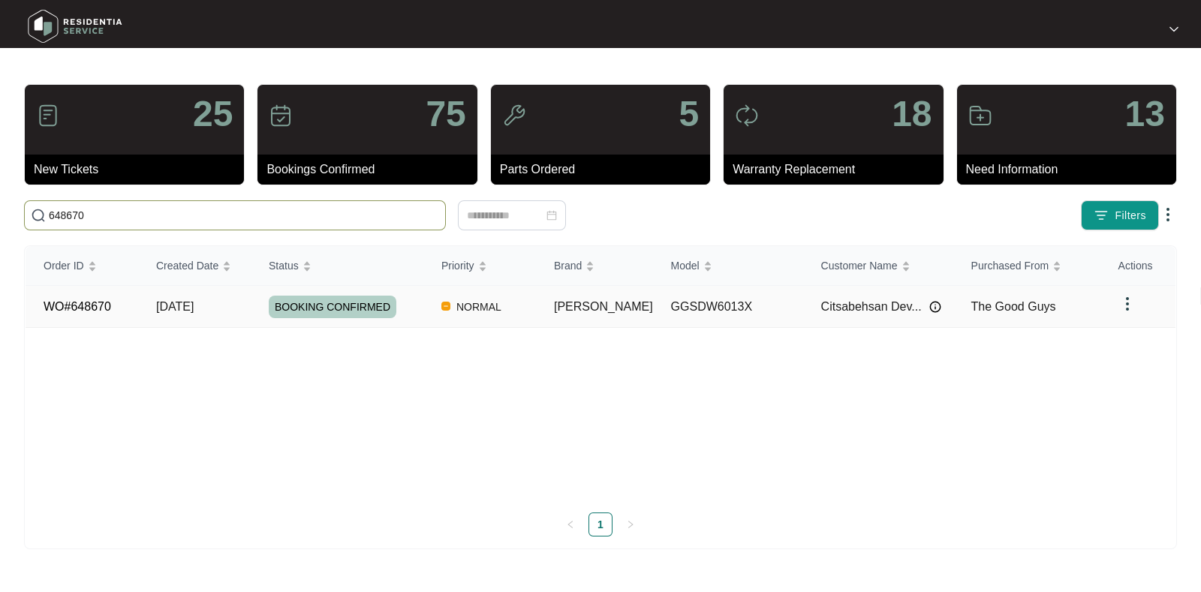
type input "648670"
click at [423, 309] on div "BOOKING CONFIRMED" at bounding box center [346, 307] width 155 height 23
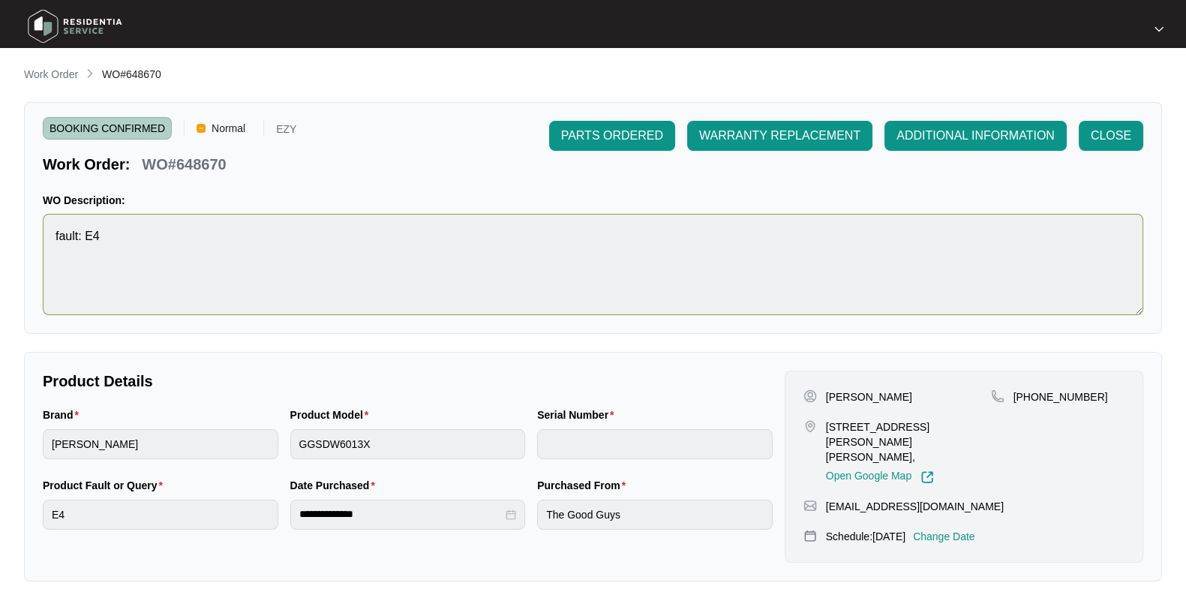
scroll to position [251, 0]
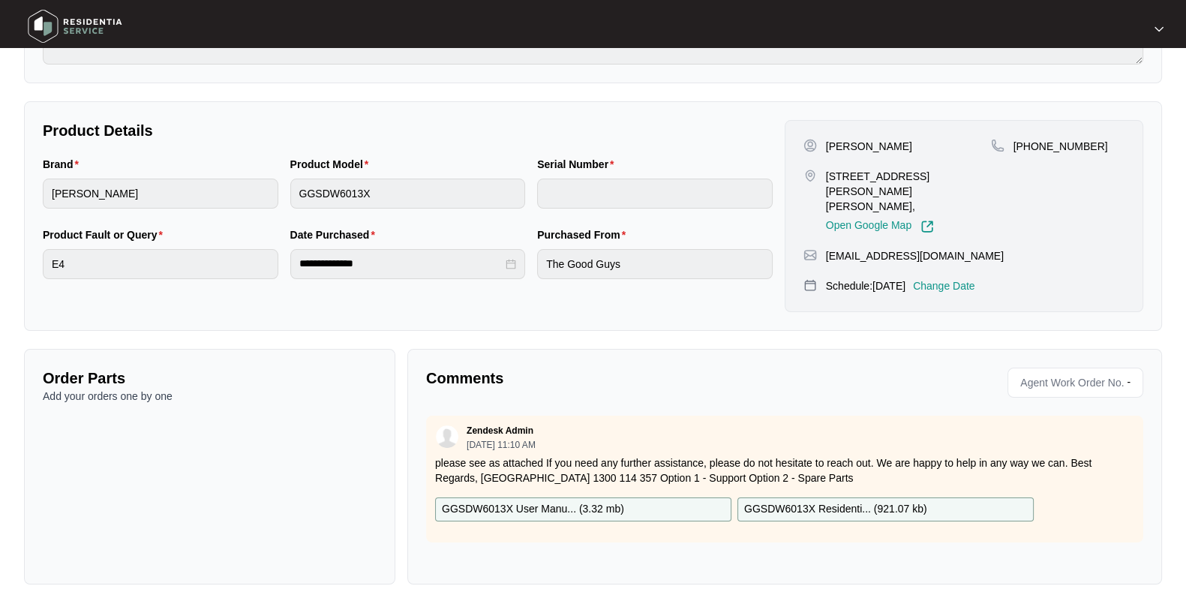
click at [750, 456] on p "please see as attached If you need any further assistance, please do not hesita…" at bounding box center [784, 471] width 699 height 30
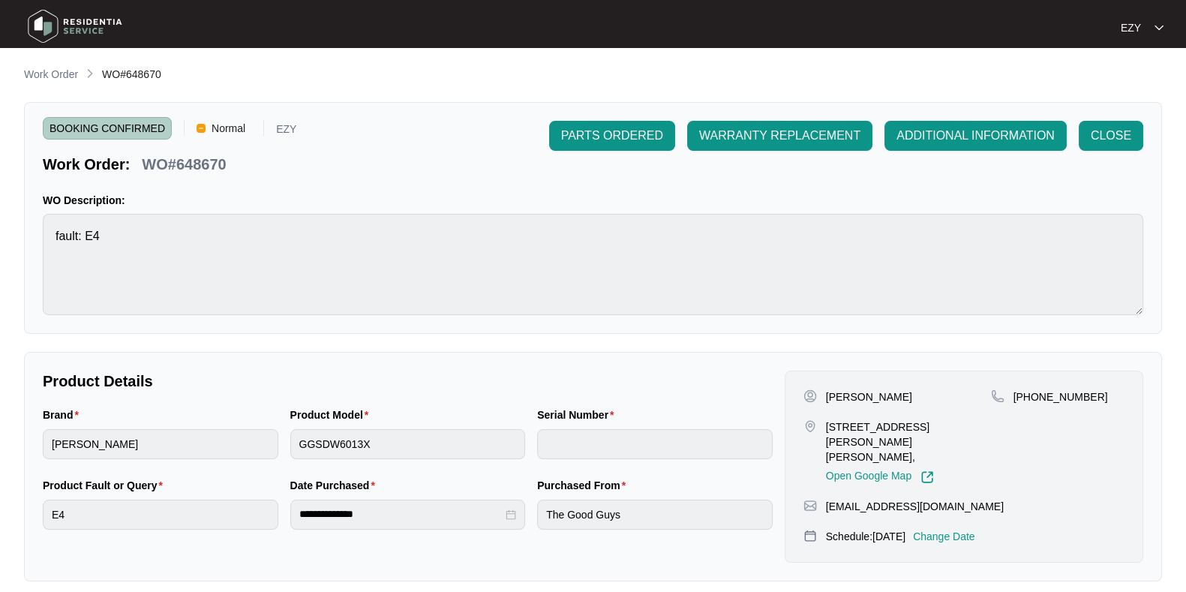
scroll to position [401, 0]
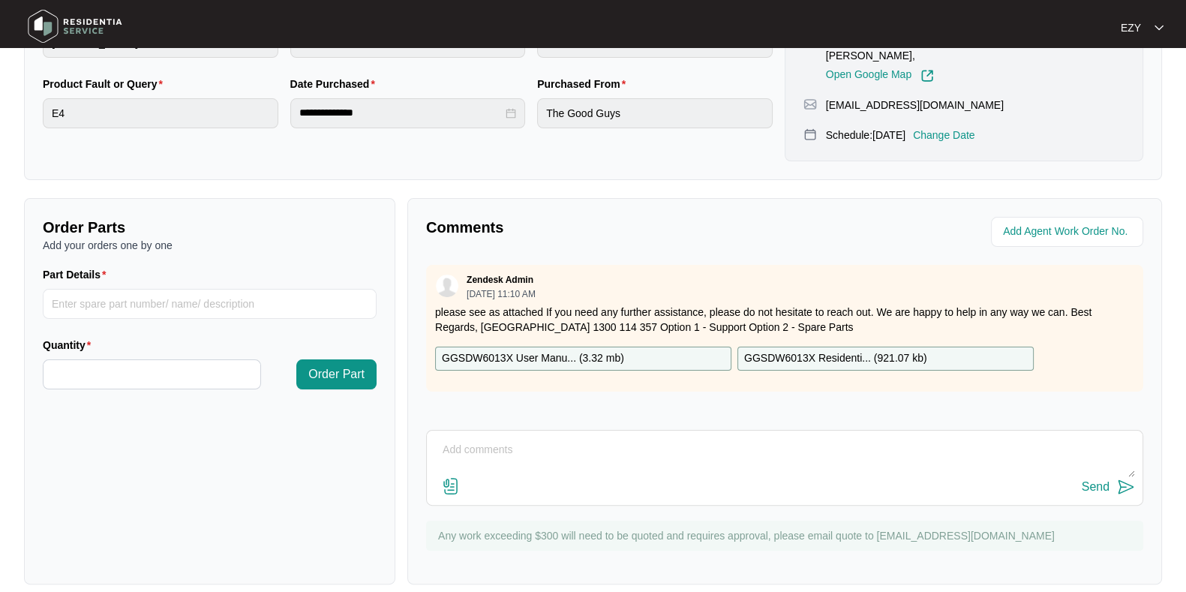
click at [544, 452] on textarea at bounding box center [784, 457] width 701 height 39
paste textarea "Error is e1 not filling up. Order new air breather part 408"
click at [808, 438] on textarea "Hi team, our technican checked and confirmed fault - Error is e1 not filling up…" at bounding box center [784, 457] width 701 height 39
click at [1036, 438] on textarea "Hi team, our technican checked and confirmed fault - Error is e1 not filling up…" at bounding box center [784, 457] width 701 height 39
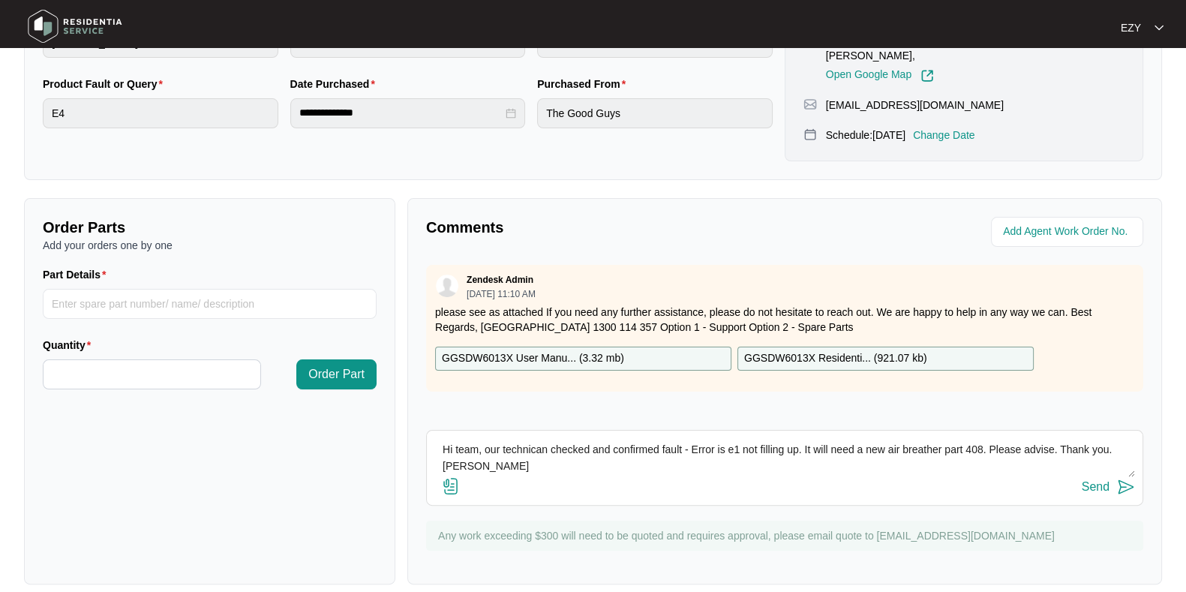
click at [521, 440] on textarea "Hi team, our technican checked and confirmed fault - Error is e1 not filling up…" at bounding box center [784, 457] width 701 height 39
click at [528, 438] on textarea "Hi team, our technican checked and confirmed fault - Error is e1 not filling up…" at bounding box center [784, 457] width 701 height 39
type textarea "Hi team, our technician checked and confirmed fault - Error is e1 not filling u…"
click at [1103, 480] on div "Send" at bounding box center [1096, 487] width 28 height 14
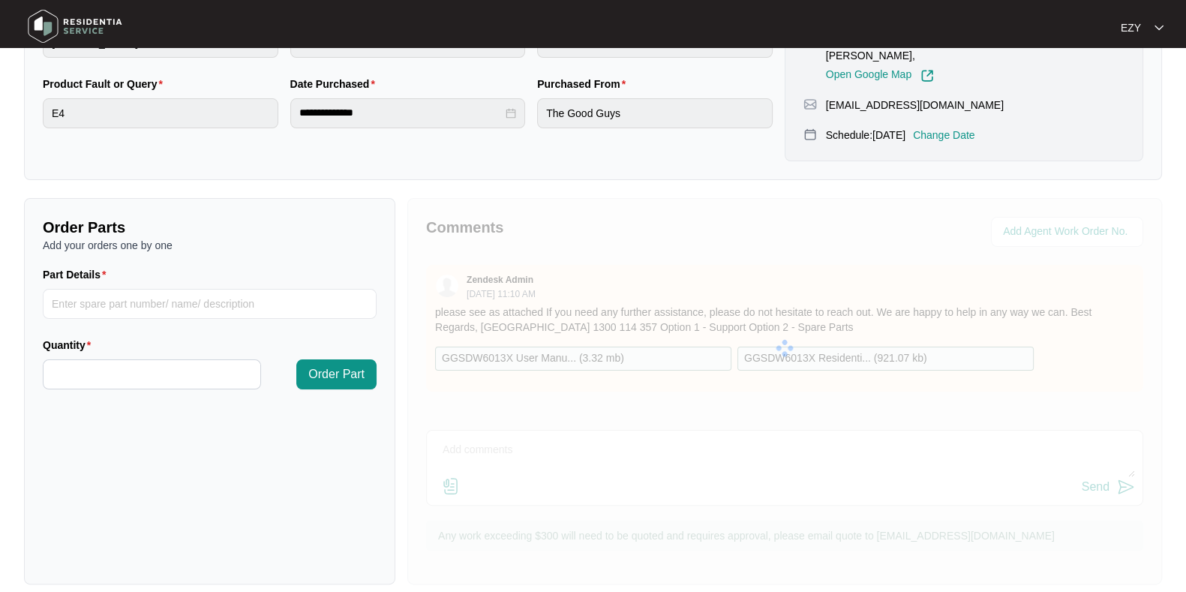
scroll to position [0, 0]
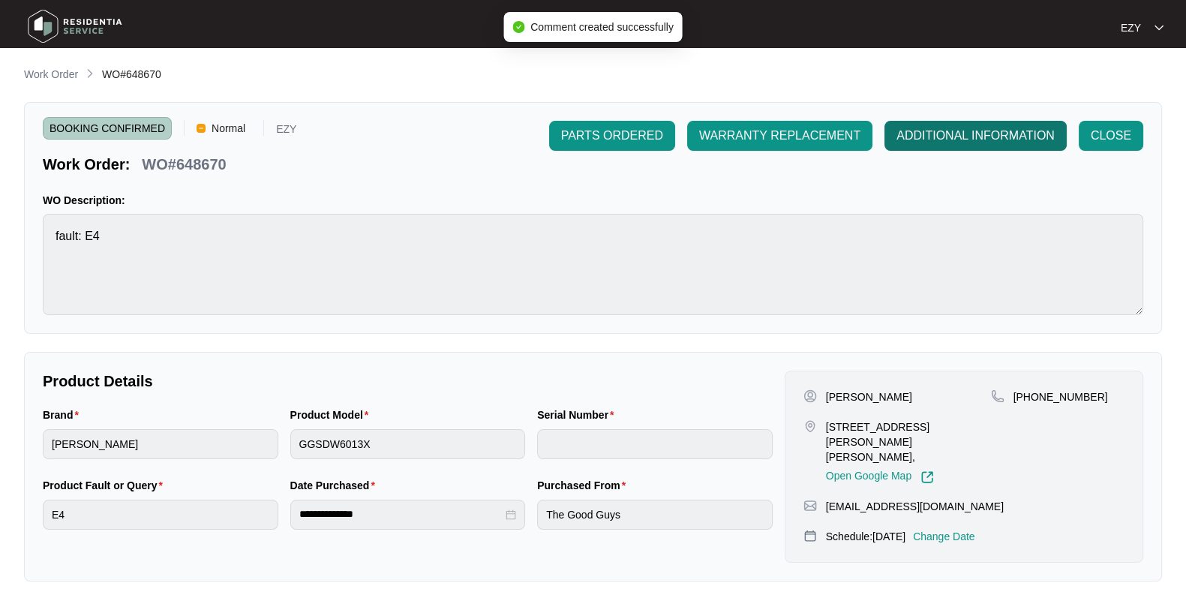
click at [939, 138] on span "ADDITIONAL INFORMATION" at bounding box center [976, 136] width 158 height 18
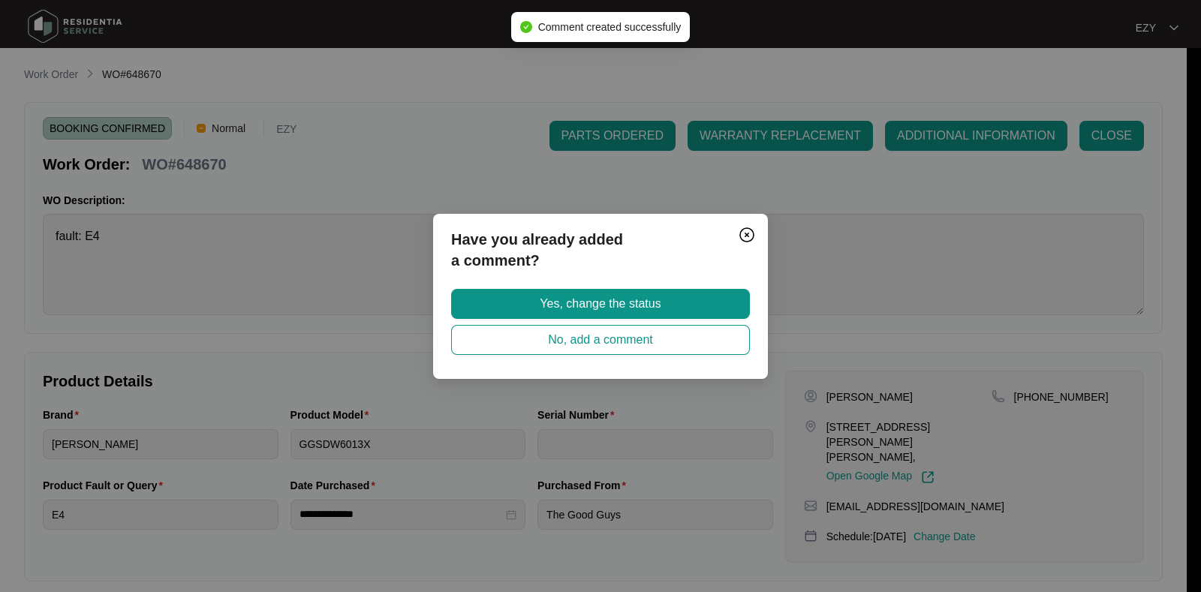
click at [674, 287] on div "Have you already added a comment? Yes, change the status No, add a comment" at bounding box center [600, 296] width 335 height 165
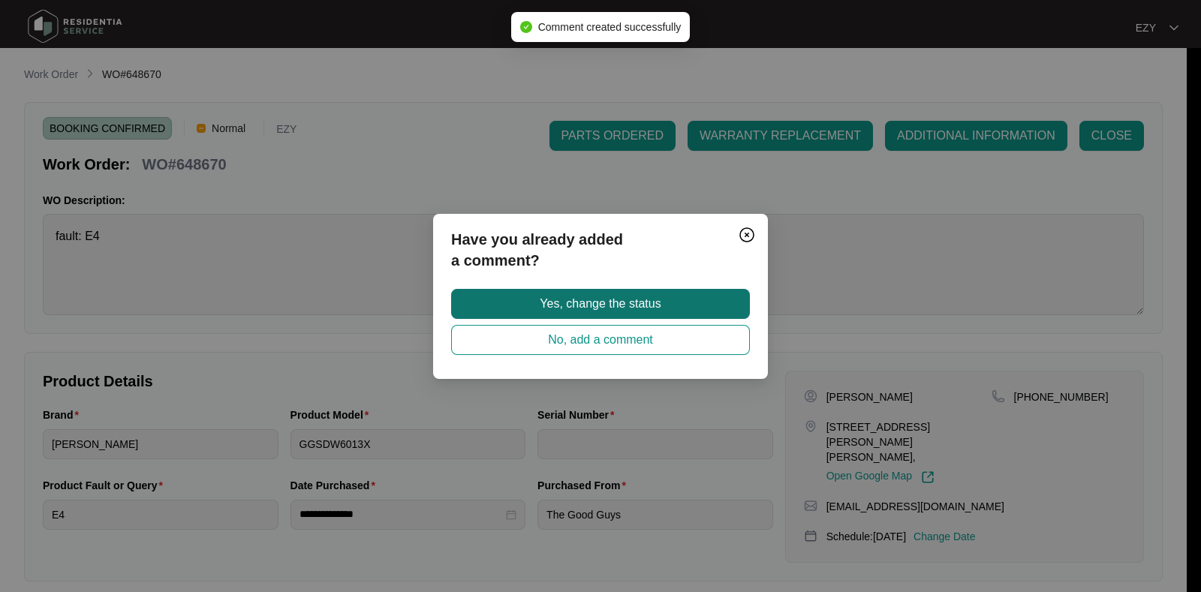
click at [677, 299] on button "Yes, change the status" at bounding box center [600, 304] width 299 height 30
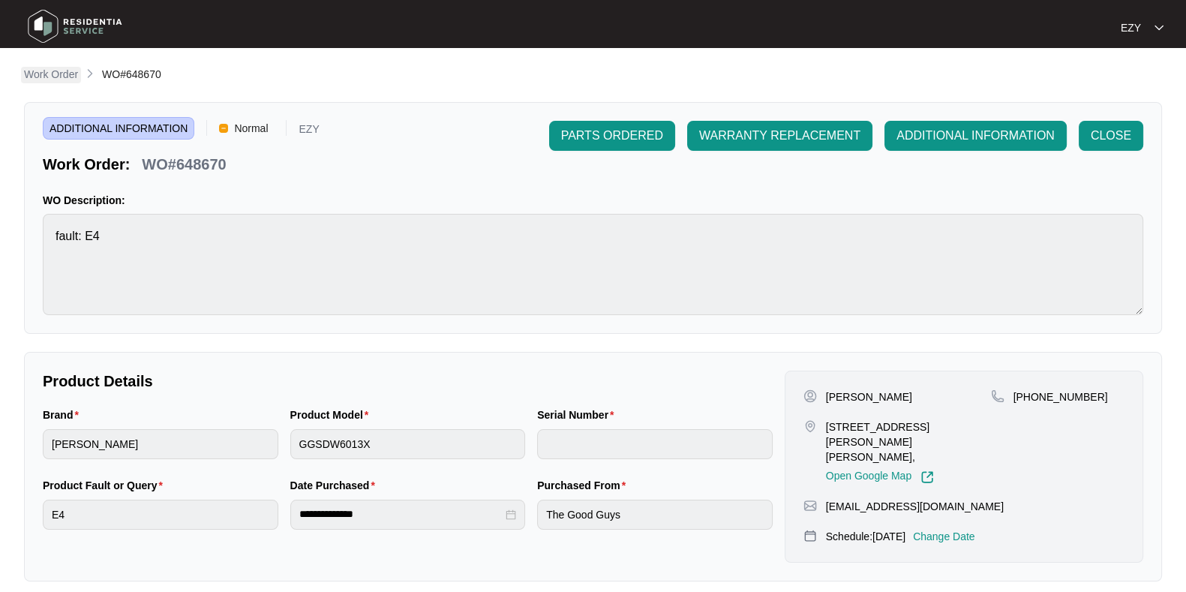
click at [61, 74] on p "Work Order" at bounding box center [51, 74] width 54 height 15
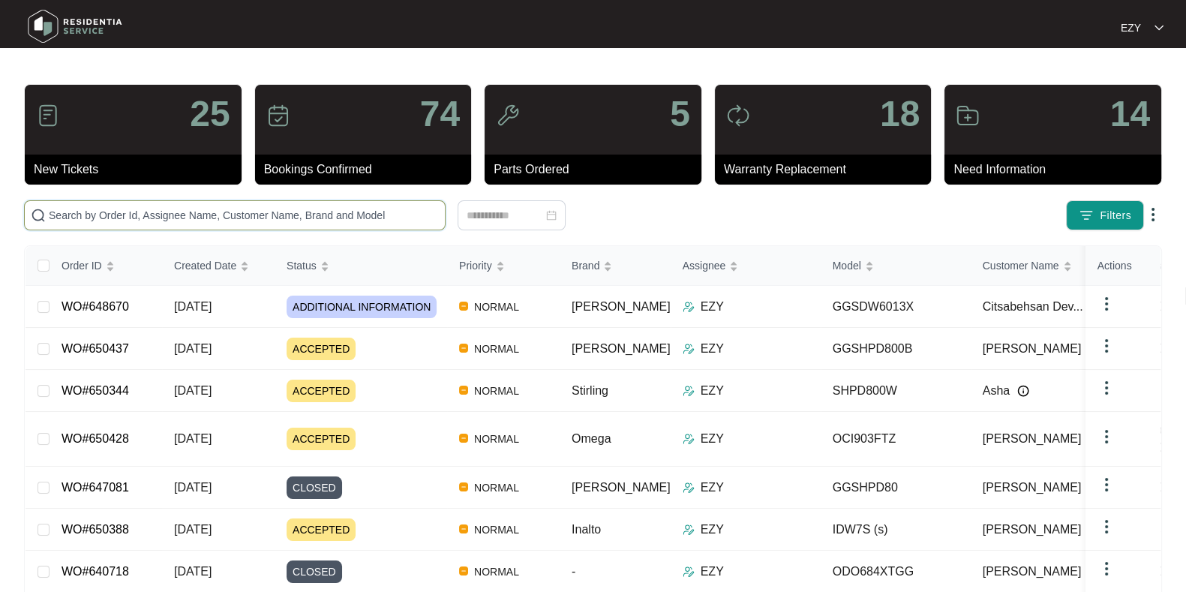
click at [278, 219] on input "text" at bounding box center [244, 215] width 390 height 17
paste input "648777"
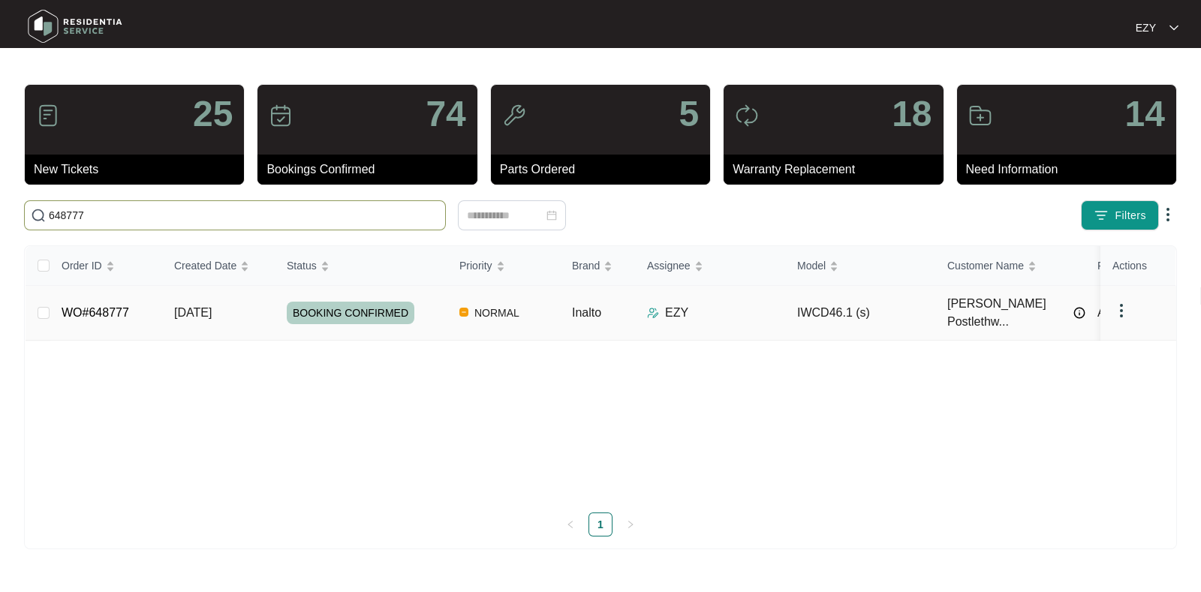
type input "648777"
click at [269, 303] on td "[DATE]" at bounding box center [218, 313] width 113 height 55
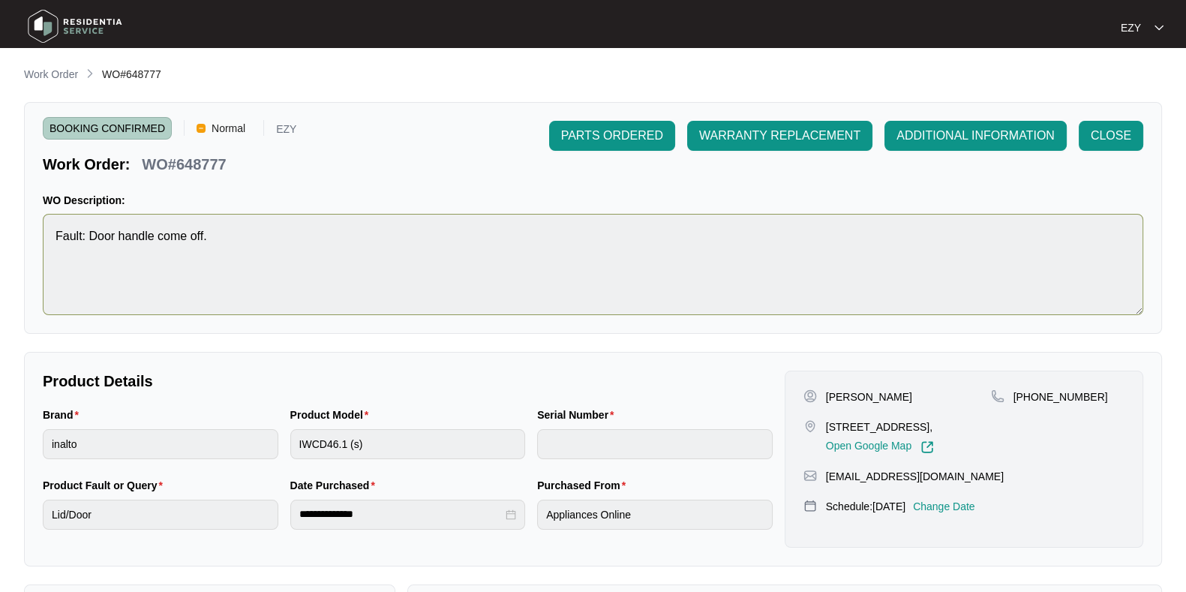
scroll to position [401, 0]
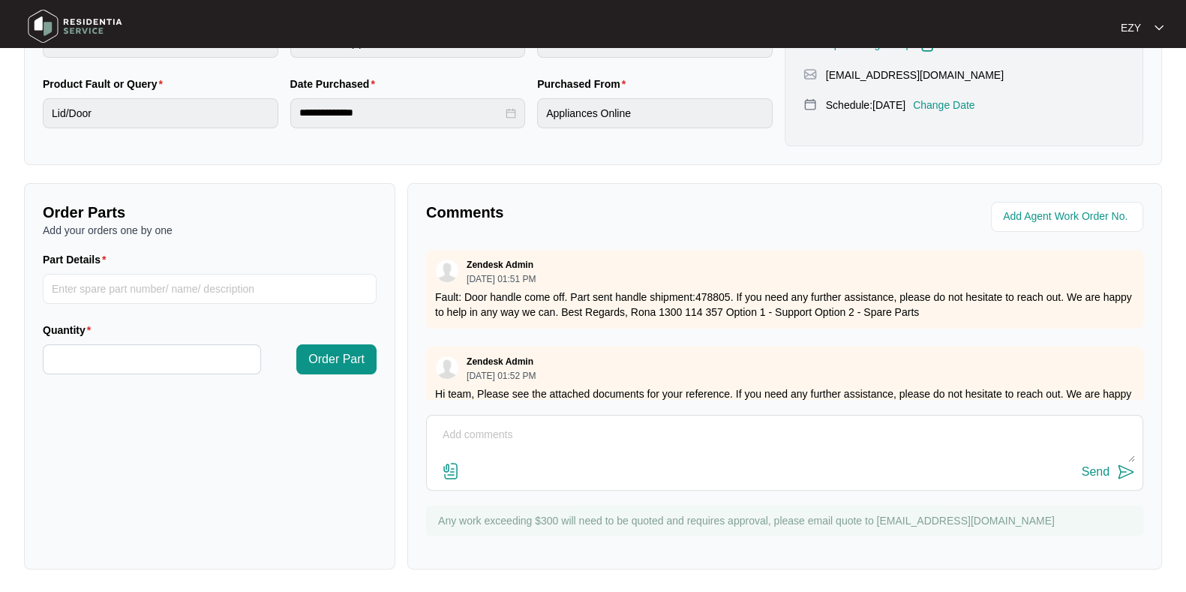
drag, startPoint x: 904, startPoint y: 222, endPoint x: 1015, endPoint y: 359, distance: 175.6
click at [1015, 359] on div "Zendesk Admin [DATE] 01:52 PM" at bounding box center [784, 368] width 699 height 25
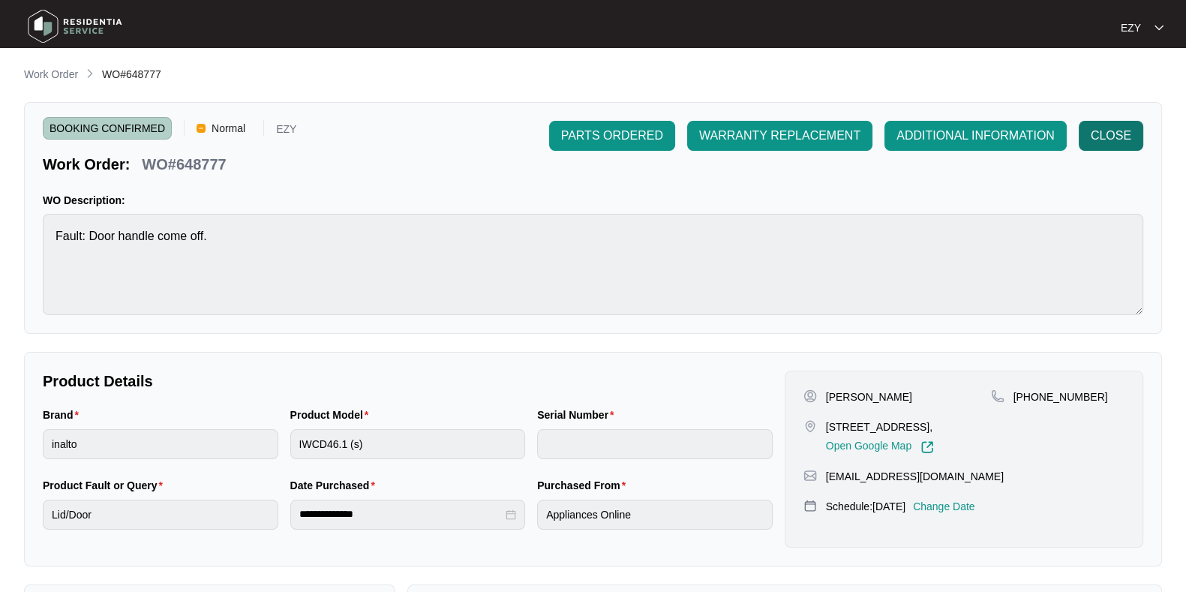
click at [1115, 122] on button "CLOSE" at bounding box center [1111, 136] width 65 height 30
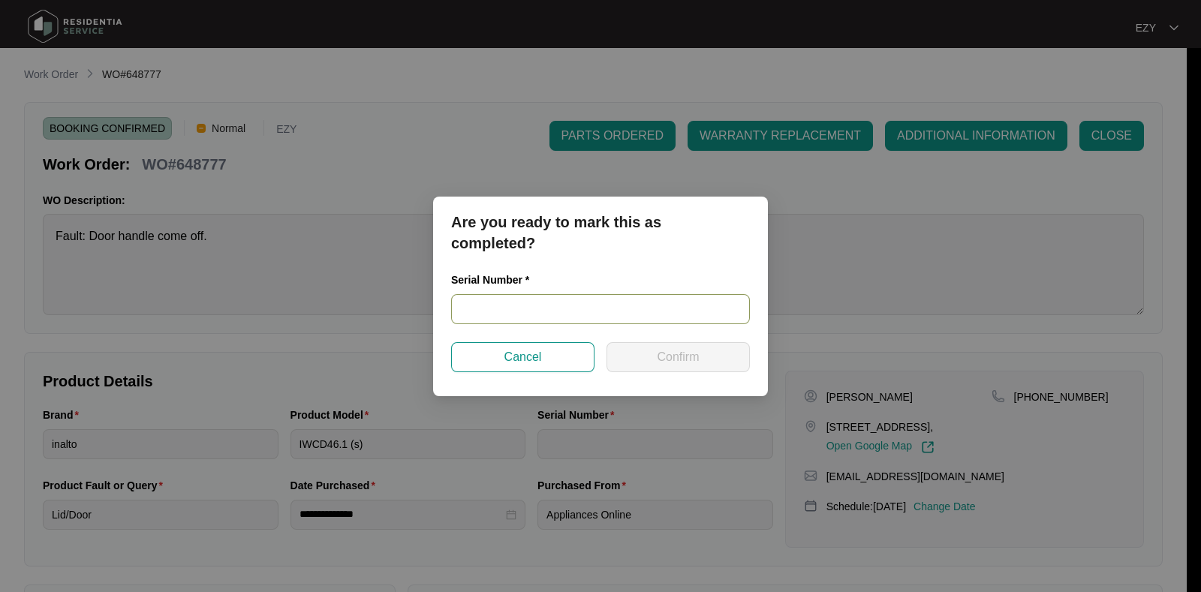
click at [633, 314] on input "text" at bounding box center [600, 309] width 299 height 30
paste input "2307104501010262382B00054"
type input "2307104501010262382B00054"
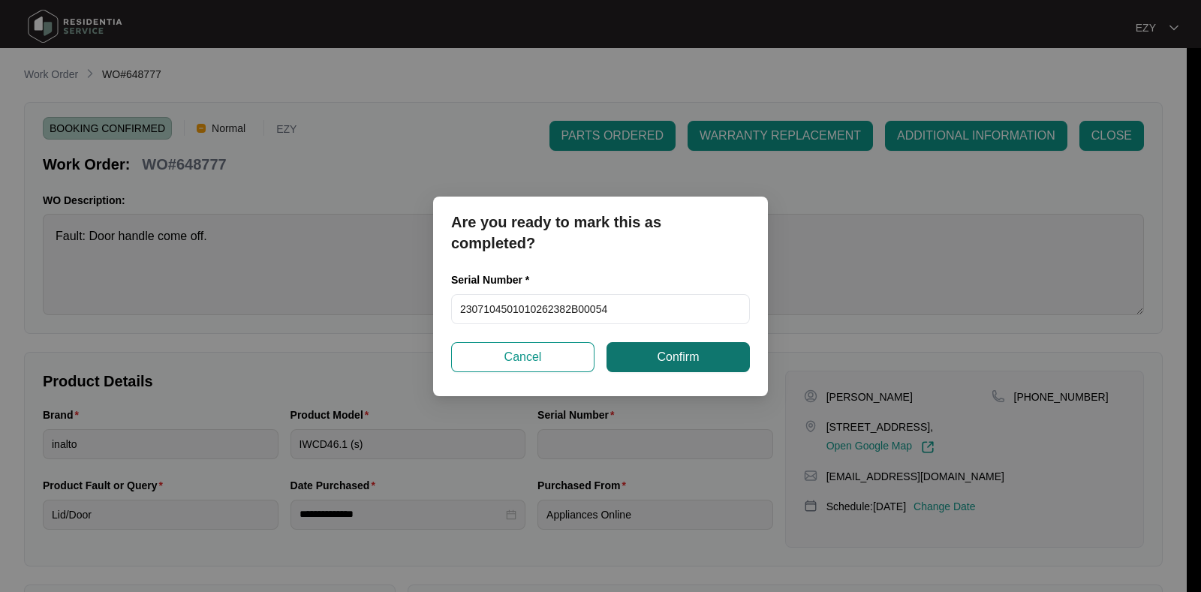
click at [657, 349] on span "Confirm" at bounding box center [678, 357] width 42 height 18
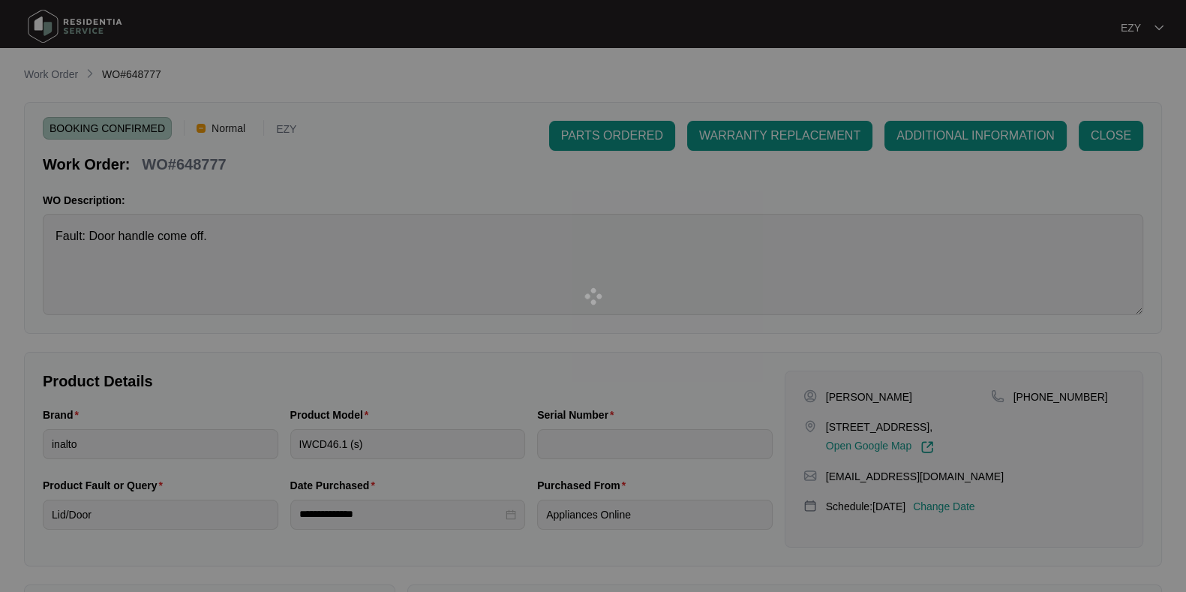
type input "2307104501010262382B00054"
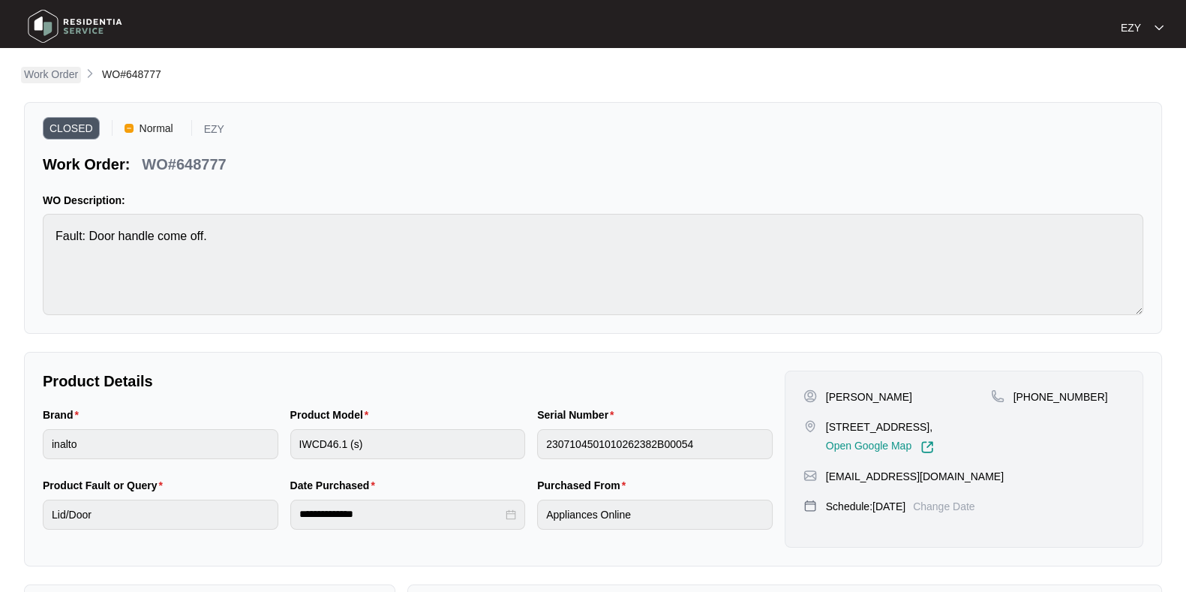
click at [53, 74] on p "Work Order" at bounding box center [51, 74] width 54 height 15
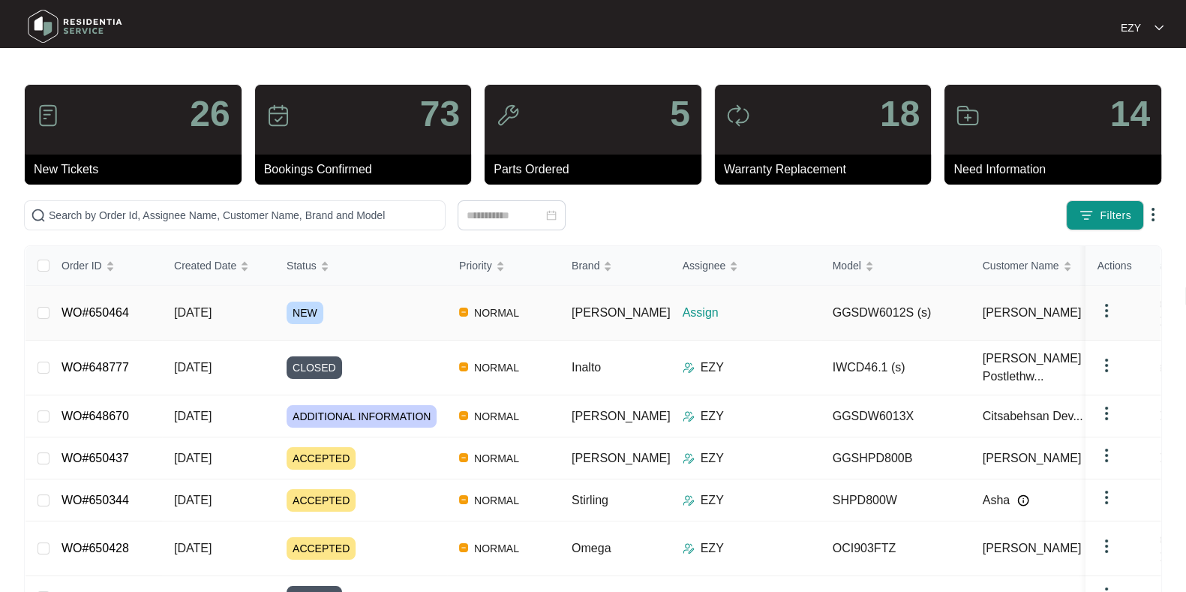
click at [372, 302] on div "NEW" at bounding box center [367, 313] width 161 height 23
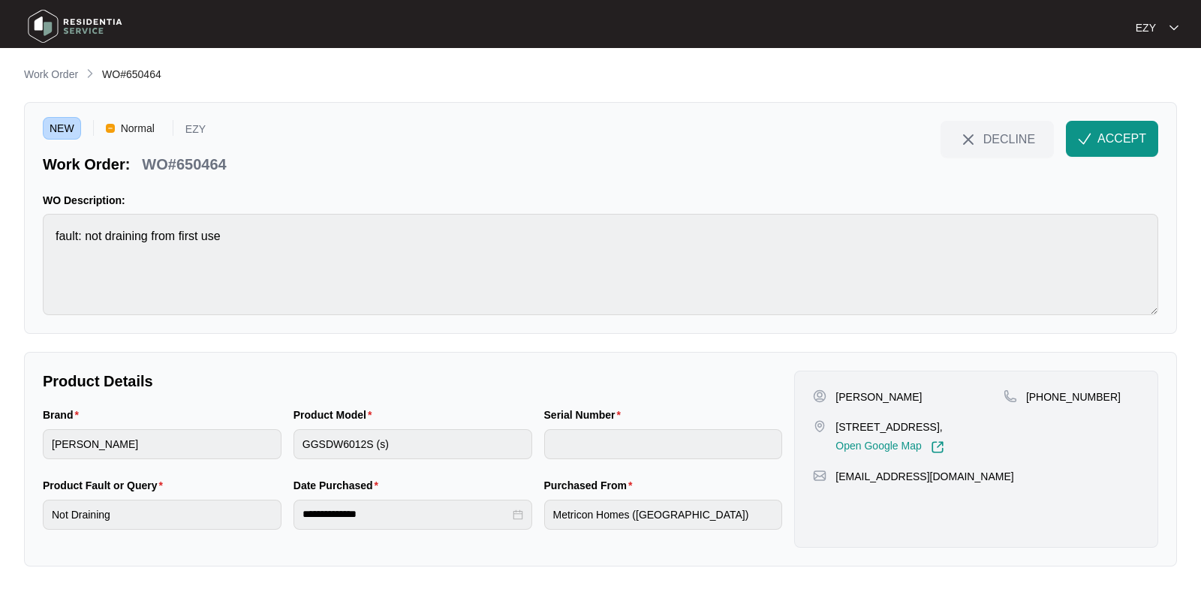
click at [203, 159] on p "WO#650464" at bounding box center [184, 164] width 84 height 21
copy div "WO#650464 DECLINE ACCEPT"
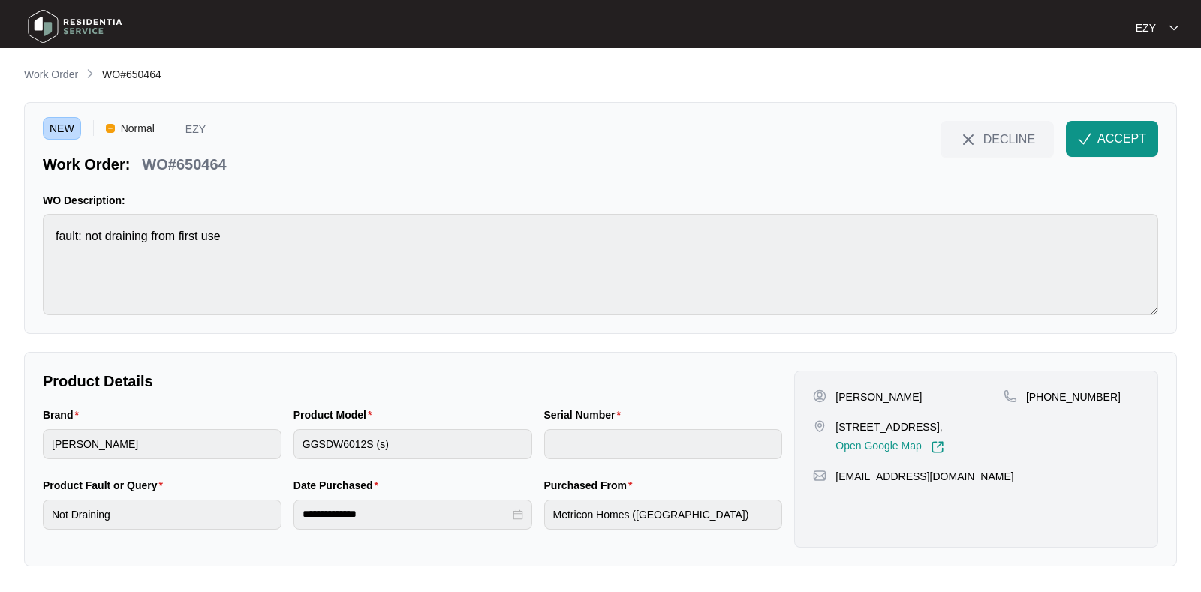
click at [867, 399] on p "[PERSON_NAME]" at bounding box center [878, 396] width 86 height 15
copy p "[PERSON_NAME]"
click at [874, 419] on p "[STREET_ADDRESS]," at bounding box center [889, 426] width 108 height 15
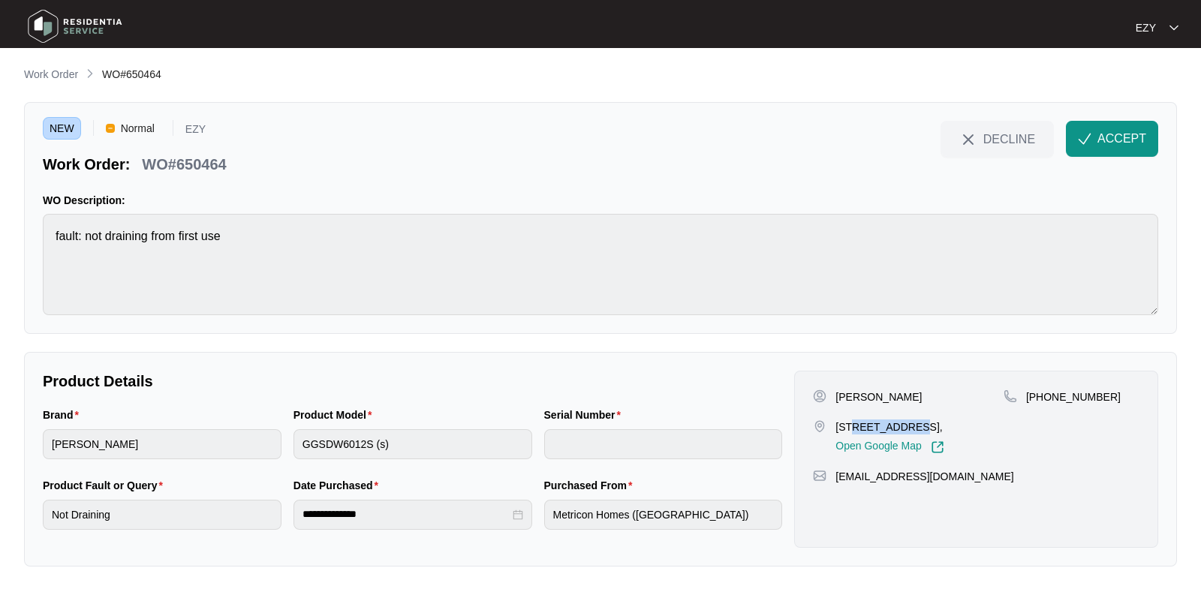
click at [874, 419] on p "[STREET_ADDRESS]," at bounding box center [889, 426] width 108 height 15
copy p "[STREET_ADDRESS],"
drag, startPoint x: 1141, startPoint y: 413, endPoint x: 1042, endPoint y: 414, distance: 98.3
click at [1042, 414] on div "[PERSON_NAME][GEOGRAPHIC_DATA][STREET_ADDRESS], Open Google Map [PHONE_NUMBER] …" at bounding box center [976, 459] width 364 height 177
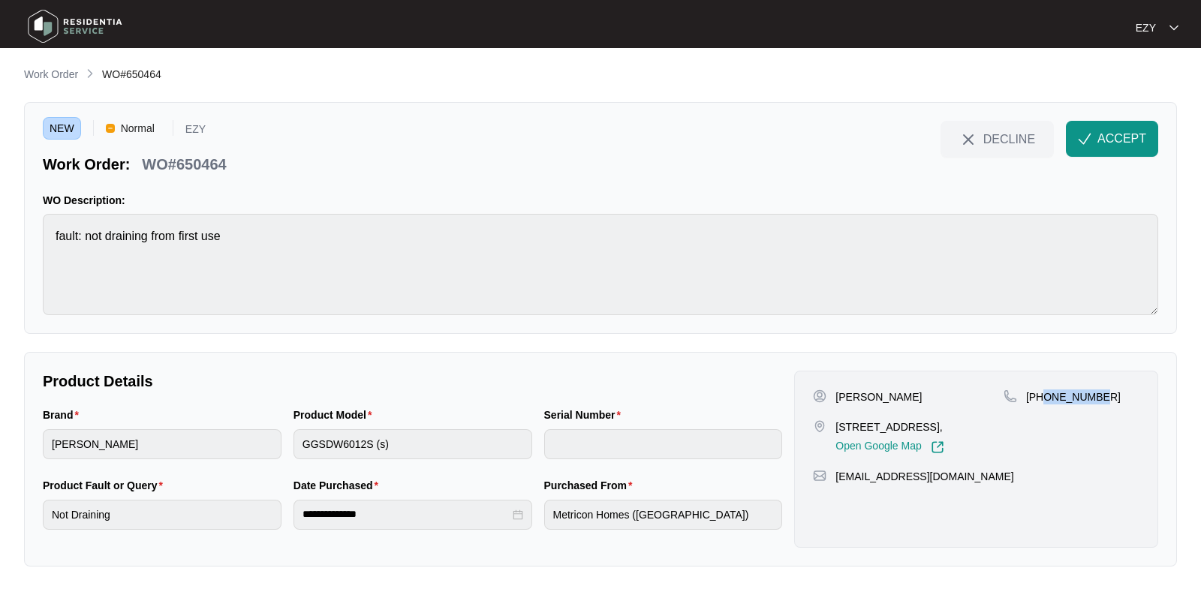
copy p "431418019"
click at [1121, 137] on span "ACCEPT" at bounding box center [1121, 139] width 49 height 18
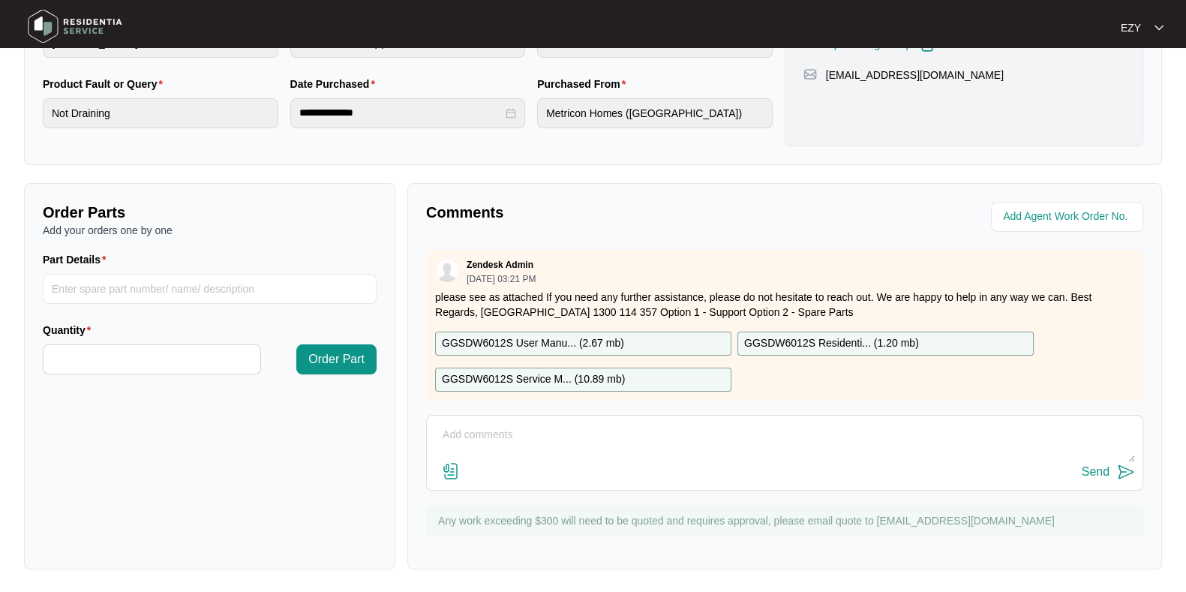
scroll to position [26, 0]
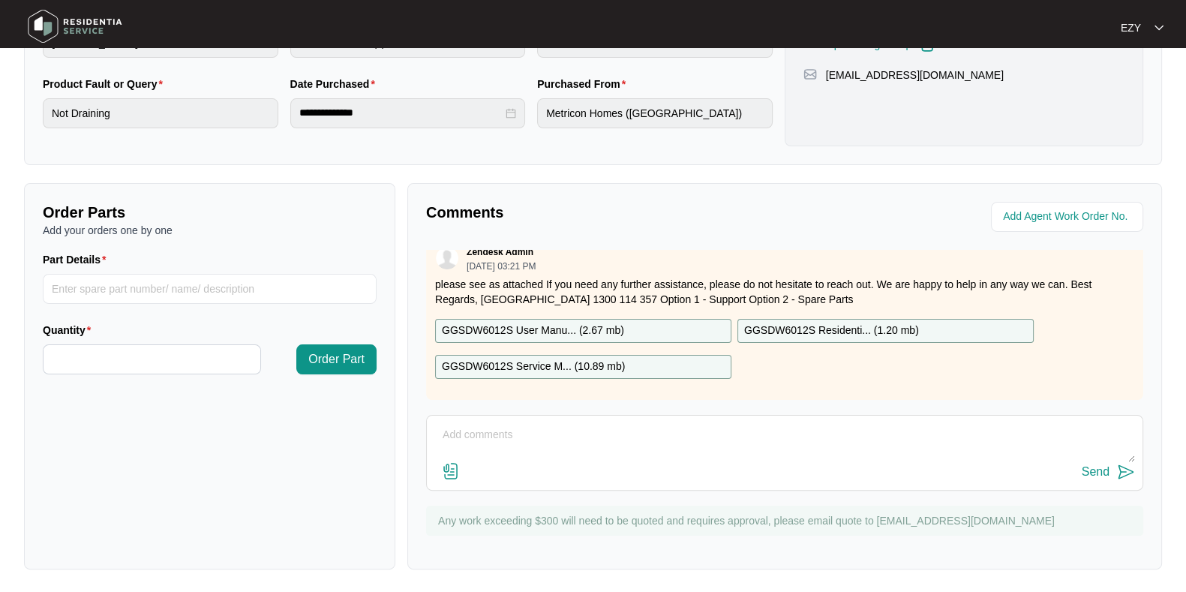
click at [660, 319] on div "GGSDW6012S User Manu... ( 2.67 mb )" at bounding box center [583, 331] width 296 height 24
click at [634, 355] on div "GGSDW6012S Service M... ( 10.89 mb )" at bounding box center [583, 367] width 296 height 24
click at [804, 323] on p "GGSDW6012S Residenti... ( 1.20 mb )" at bounding box center [831, 331] width 175 height 17
